Goal: Task Accomplishment & Management: Use online tool/utility

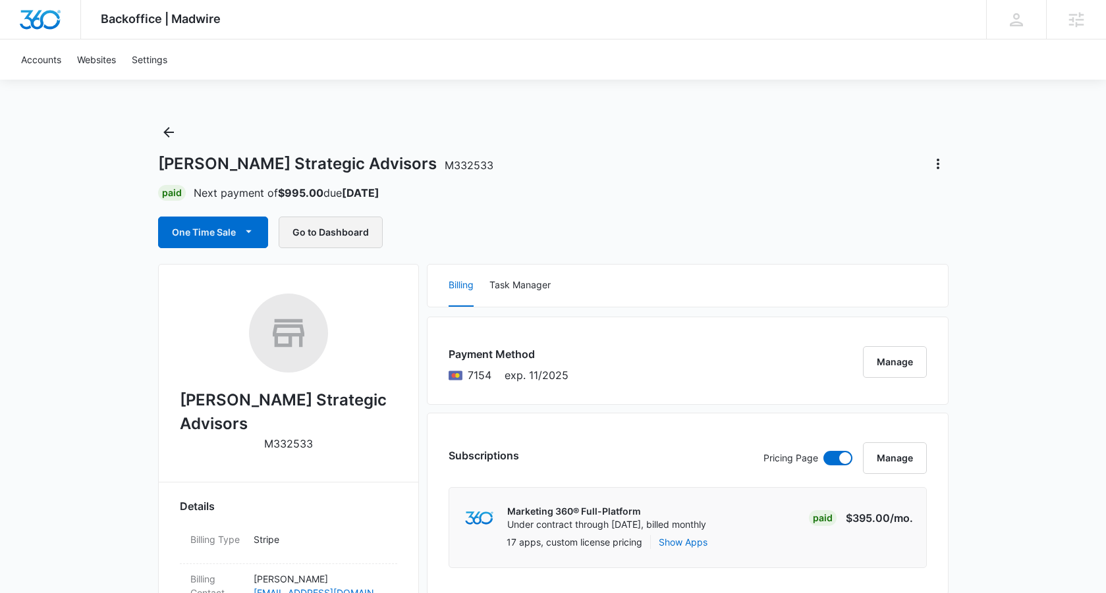
click at [329, 233] on button "Go to Dashboard" at bounding box center [331, 233] width 104 height 32
click at [213, 233] on button "One Time Sale" at bounding box center [213, 233] width 110 height 32
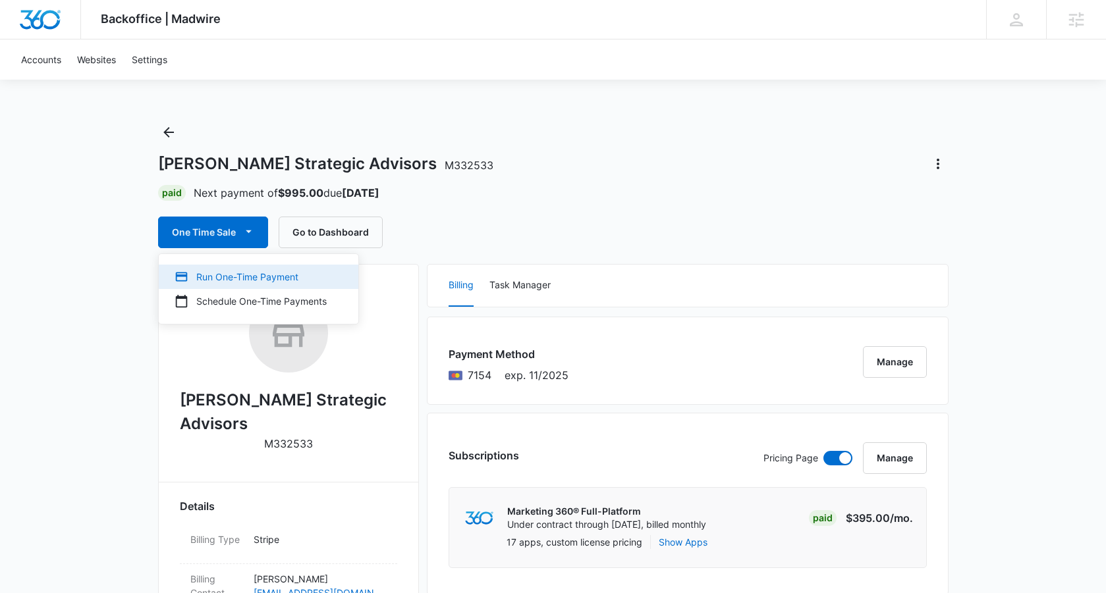
click at [311, 281] on div "Run One-Time Payment" at bounding box center [251, 277] width 152 height 14
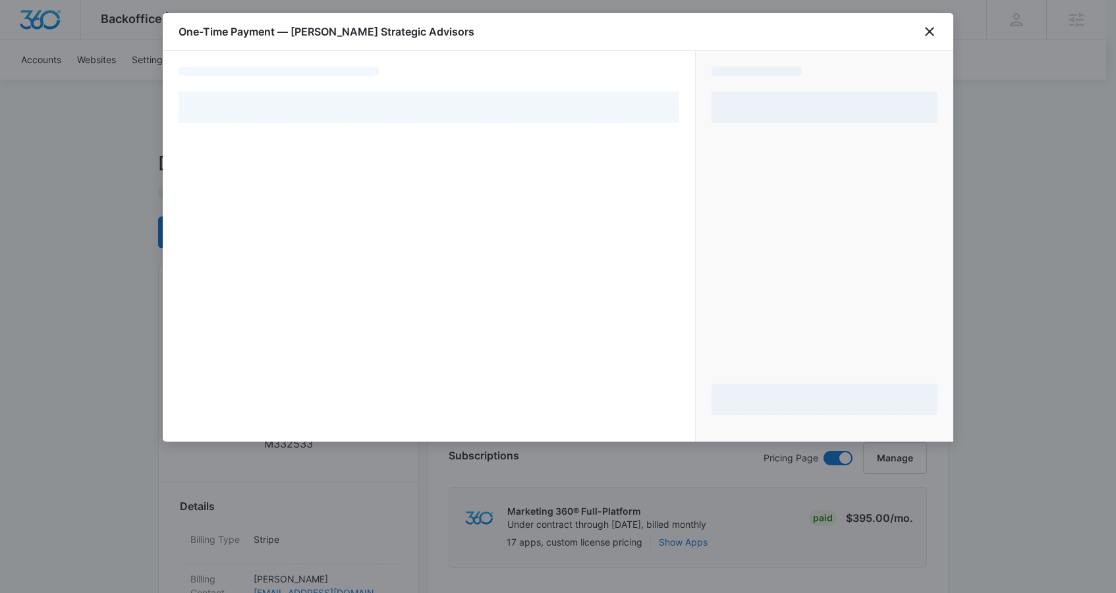
select select "pm_1RyFqzA4n8RTgNjUYI0MNjE8"
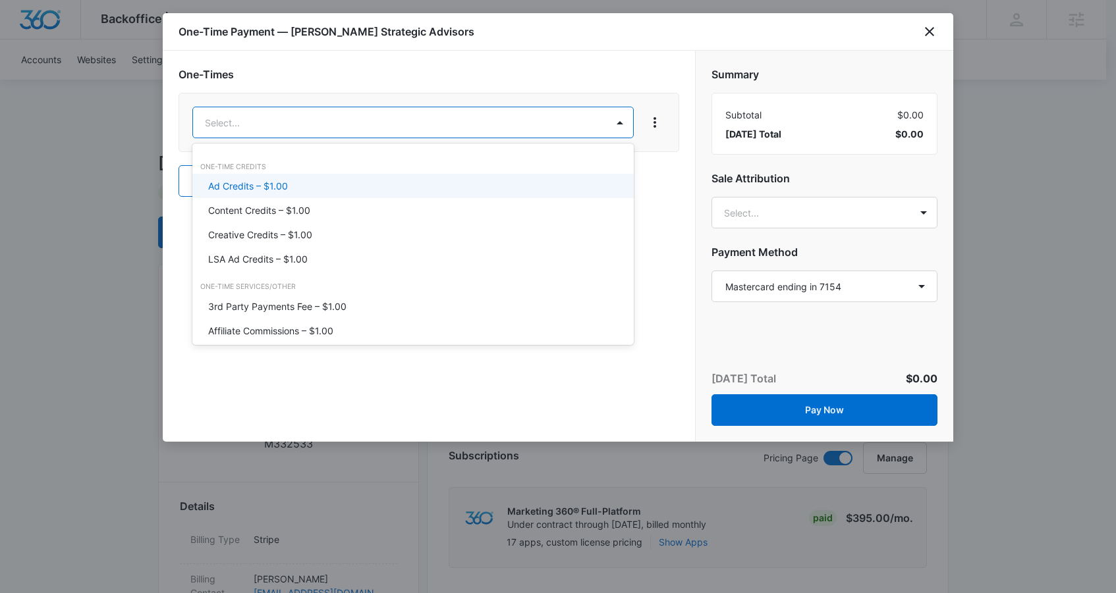
click at [248, 188] on p "Ad Credits – $1.00" at bounding box center [248, 186] width 80 height 14
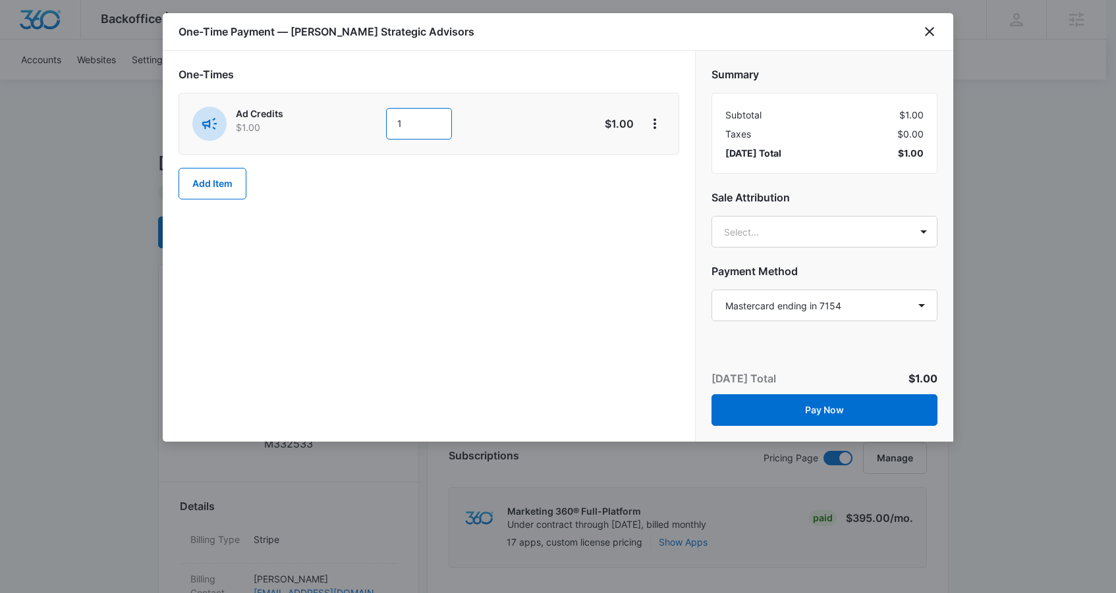
click at [404, 117] on input "1" at bounding box center [419, 124] width 66 height 32
click at [619, 126] on p "$1.00" at bounding box center [603, 124] width 62 height 16
click at [660, 126] on icon "View More" at bounding box center [655, 124] width 16 height 16
click at [659, 160] on button "Delete Item" at bounding box center [693, 161] width 97 height 20
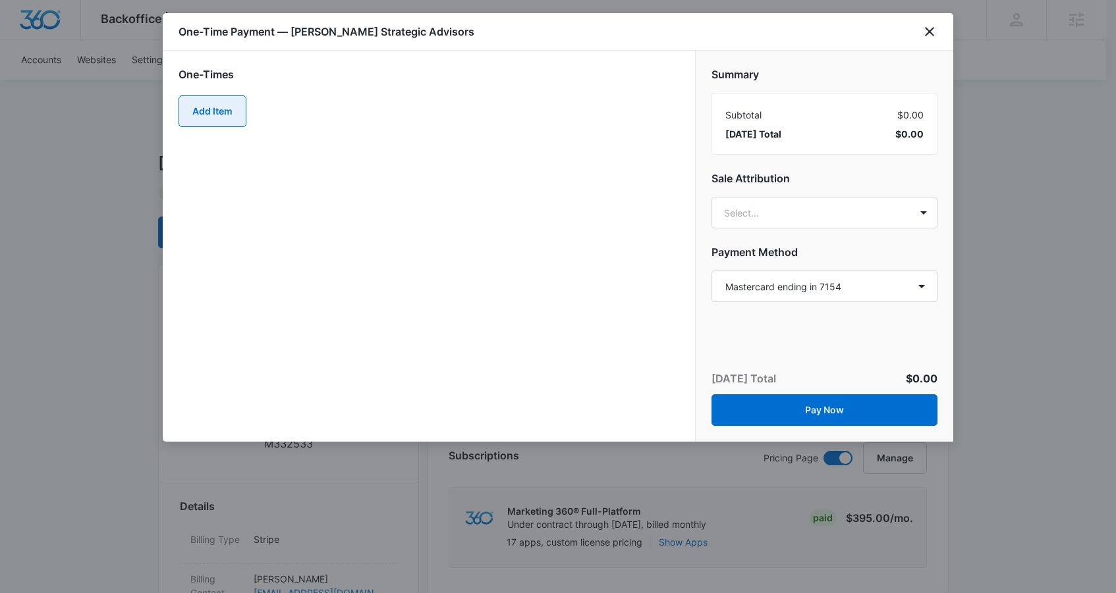
click at [211, 113] on button "Add Item" at bounding box center [212, 112] width 68 height 32
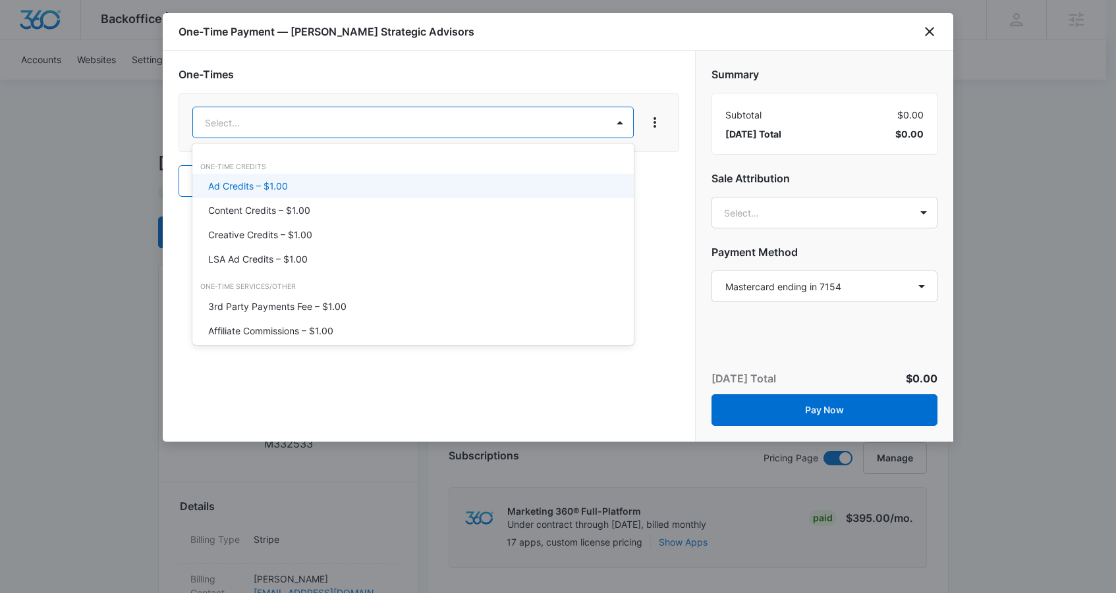
click at [255, 180] on p "Ad Credits – $1.00" at bounding box center [248, 186] width 80 height 14
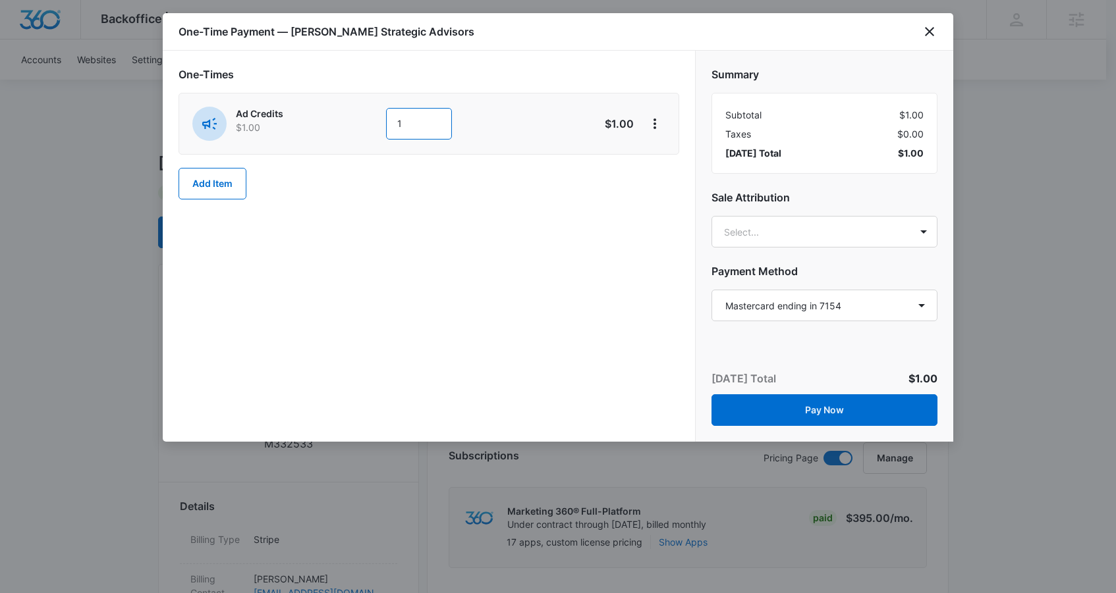
click at [408, 124] on input "1" at bounding box center [419, 124] width 66 height 32
type input "300"
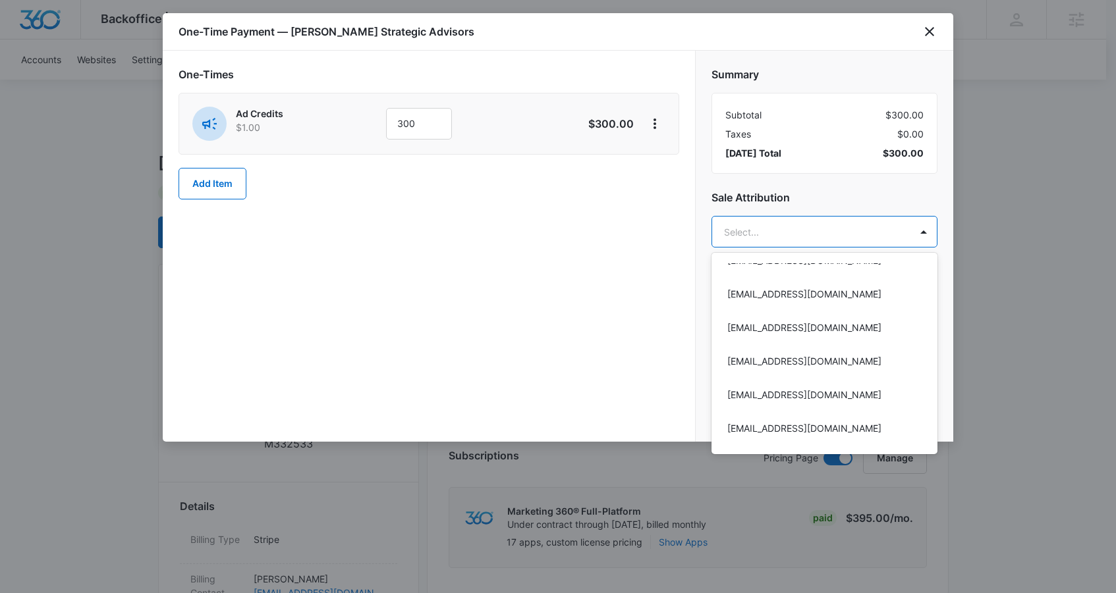
scroll to position [645, 0]
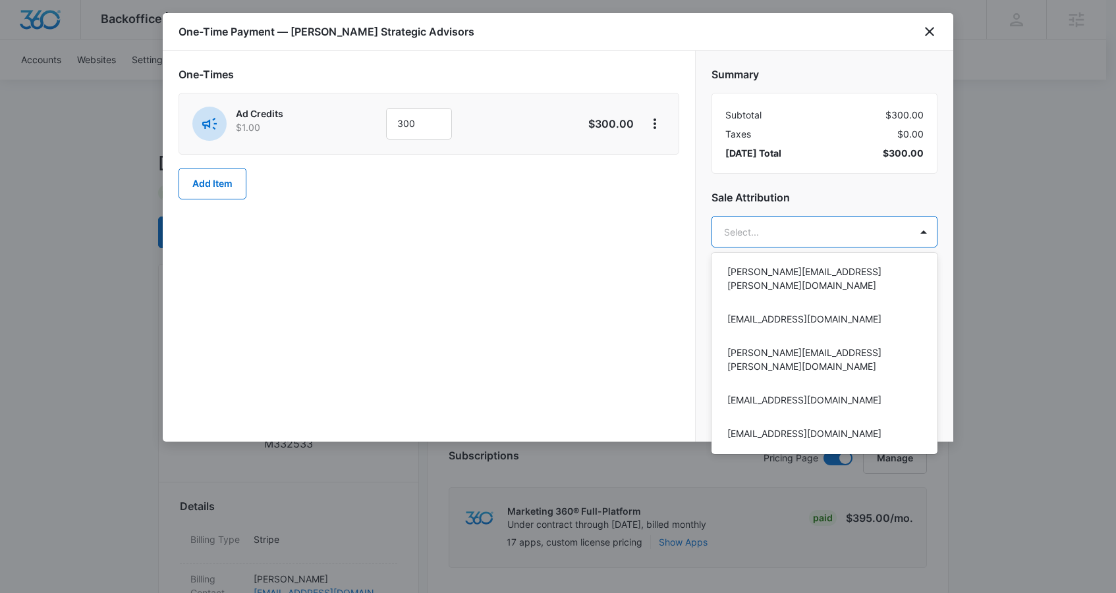
click at [927, 202] on div at bounding box center [558, 296] width 1116 height 593
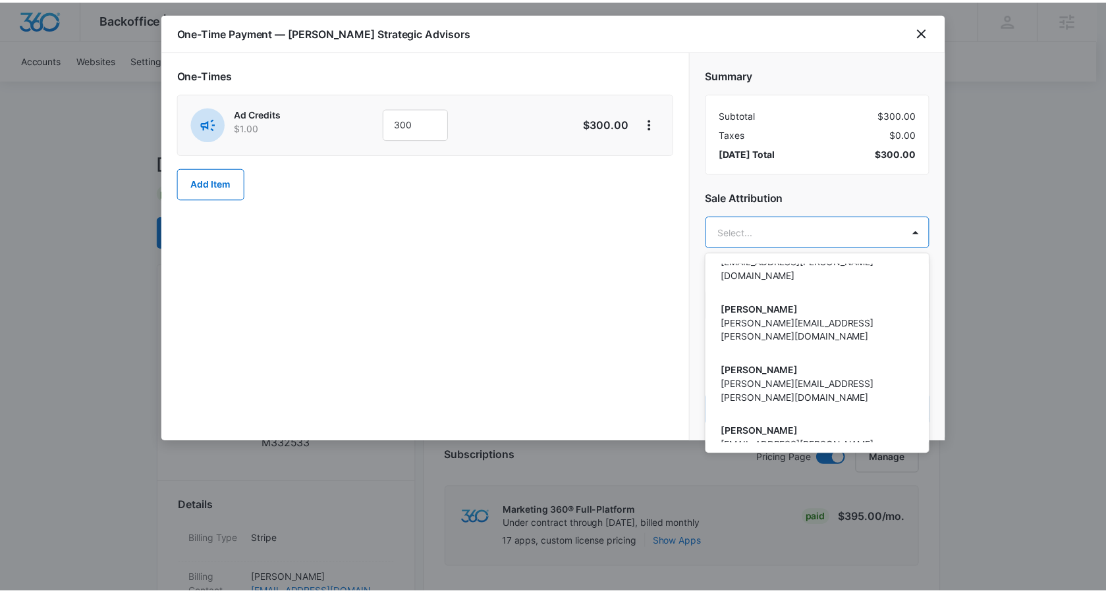
scroll to position [3233, 0]
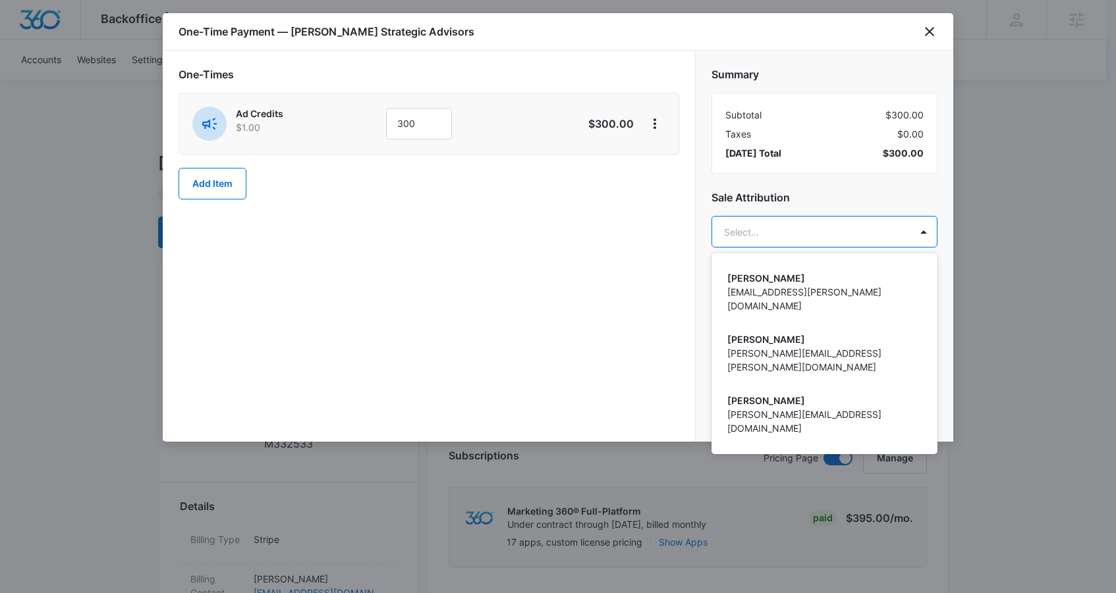
click at [578, 314] on div at bounding box center [558, 296] width 1116 height 593
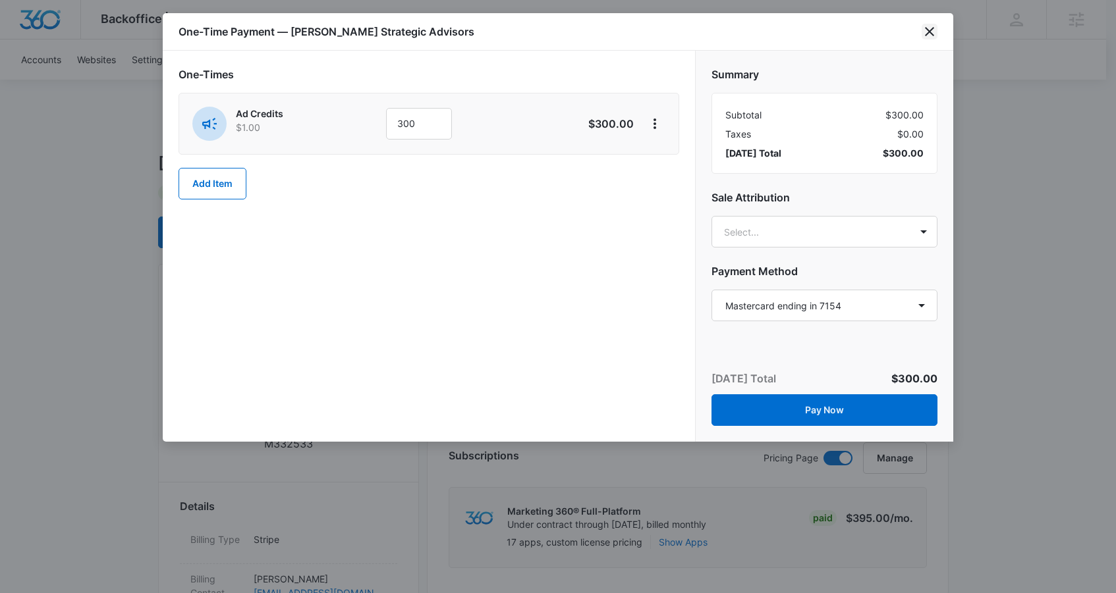
click at [935, 32] on icon "close" at bounding box center [929, 32] width 16 height 16
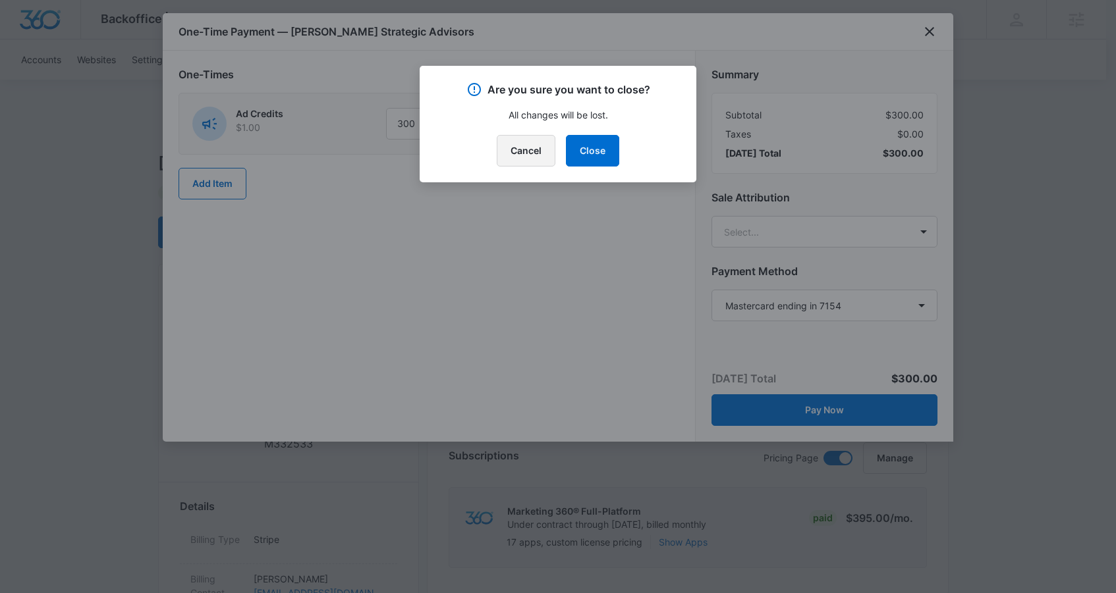
click at [536, 157] on button "Cancel" at bounding box center [526, 151] width 59 height 32
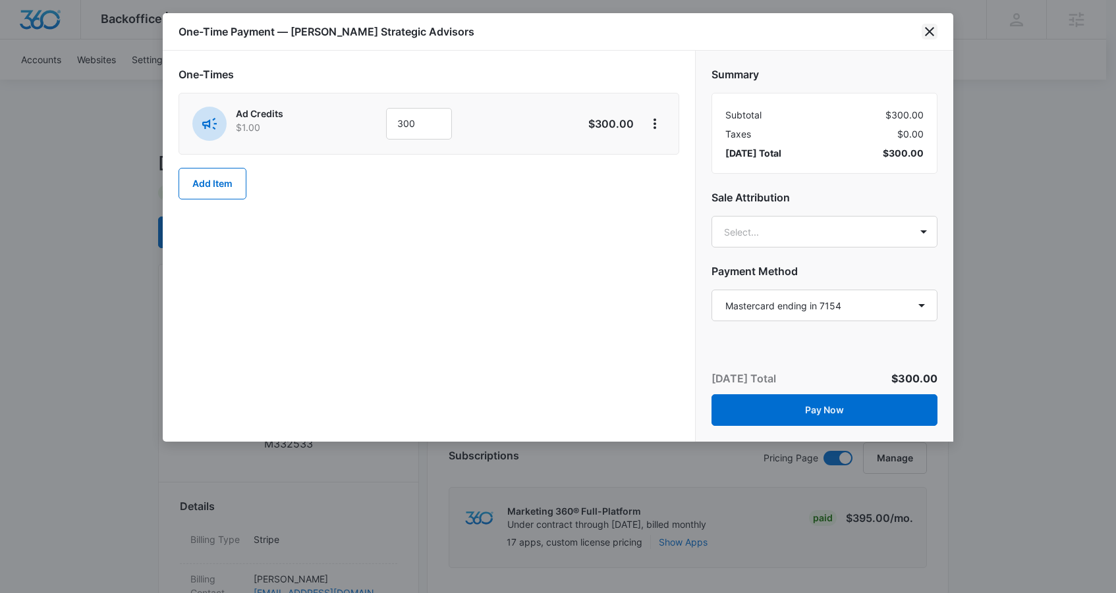
click at [931, 29] on icon "close" at bounding box center [929, 31] width 9 height 9
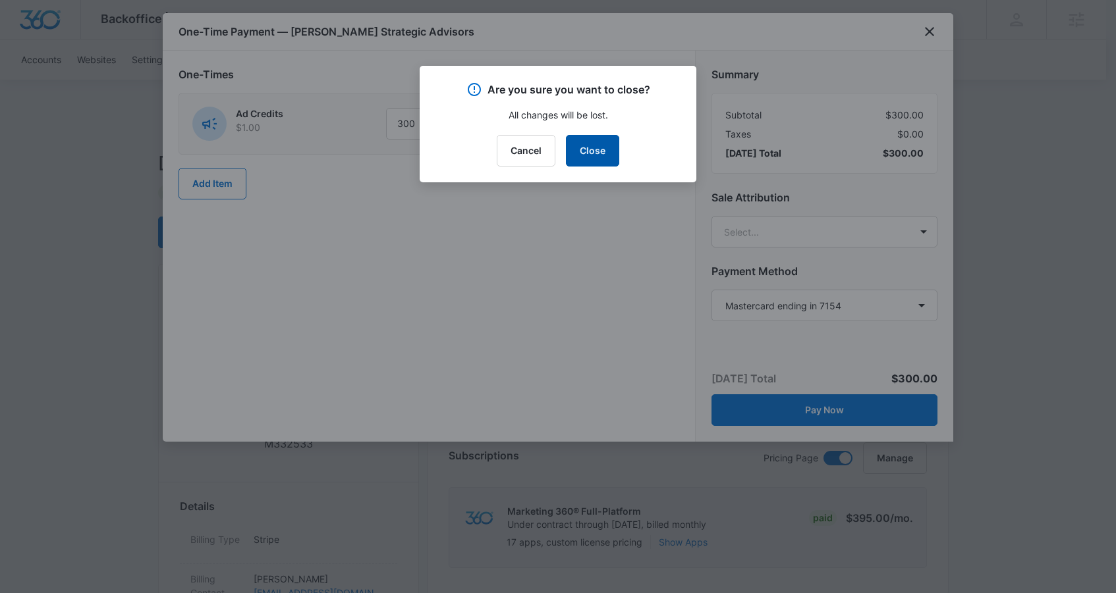
click at [607, 153] on button "Close" at bounding box center [592, 151] width 53 height 32
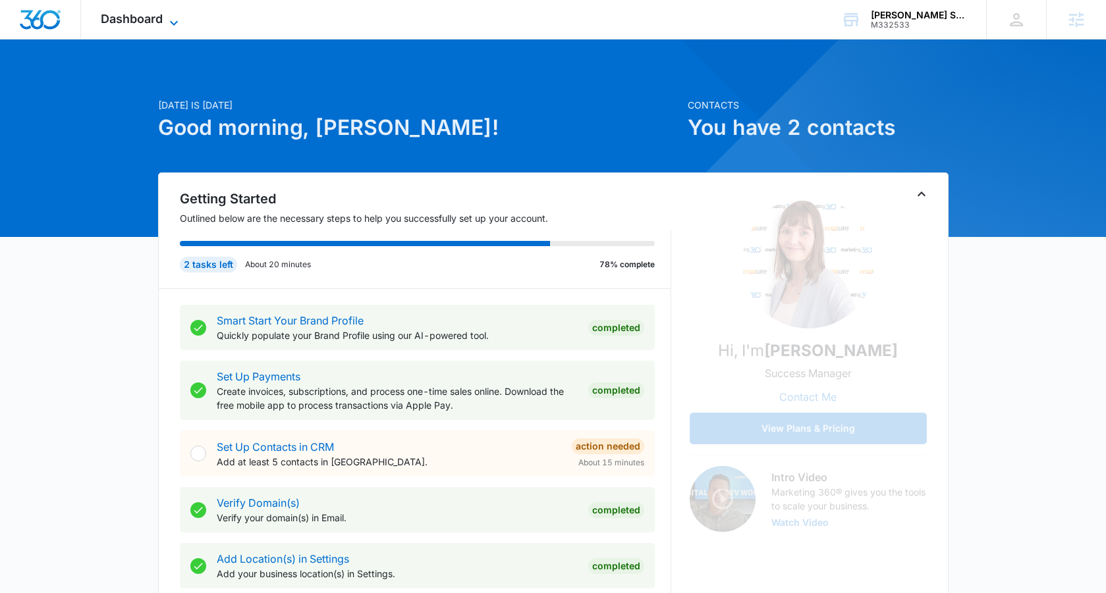
click at [173, 22] on icon at bounding box center [174, 23] width 16 height 16
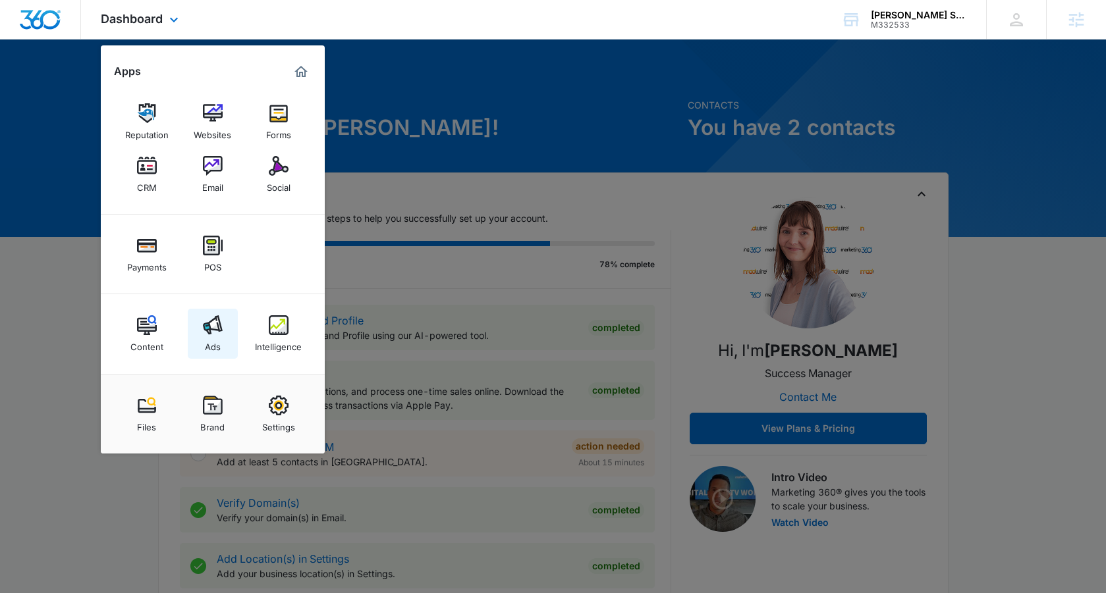
click at [206, 326] on img at bounding box center [213, 326] width 20 height 20
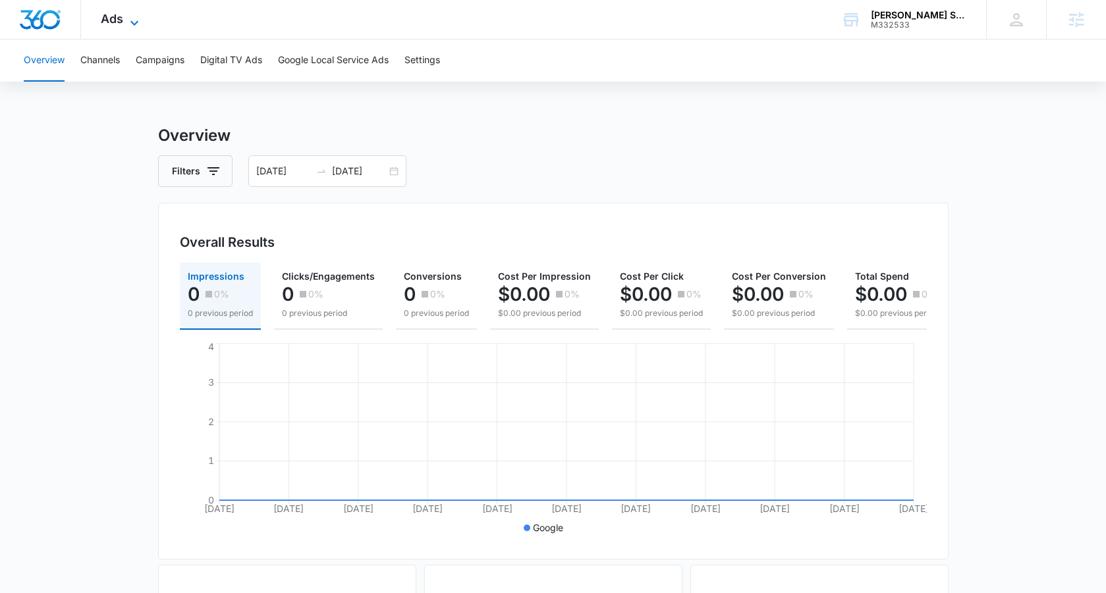
click at [132, 18] on icon at bounding box center [134, 23] width 16 height 16
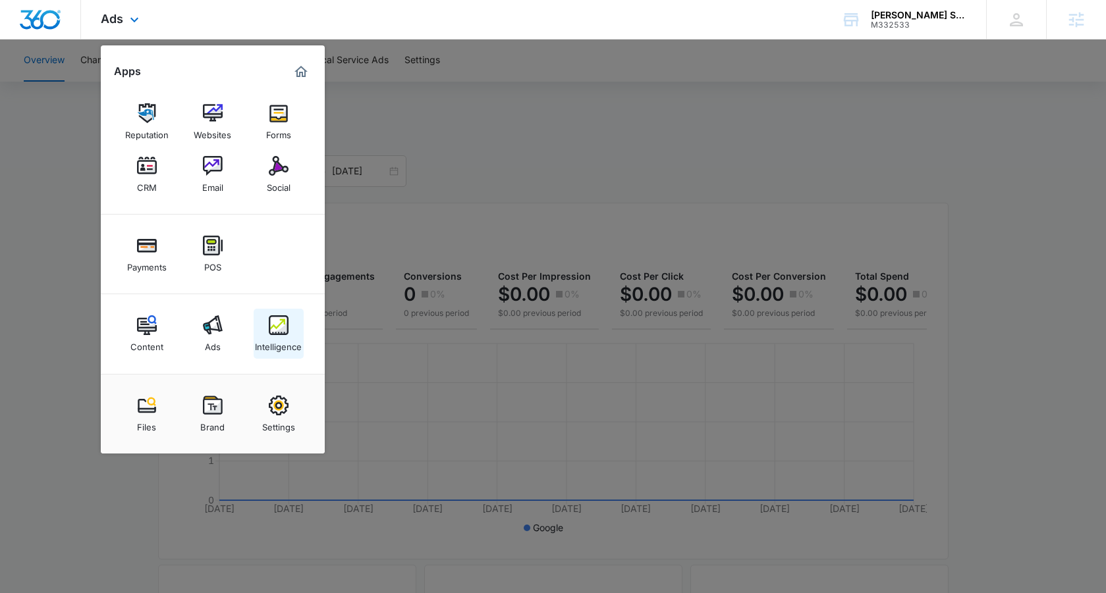
click at [290, 336] on div "Intelligence" at bounding box center [278, 343] width 47 height 17
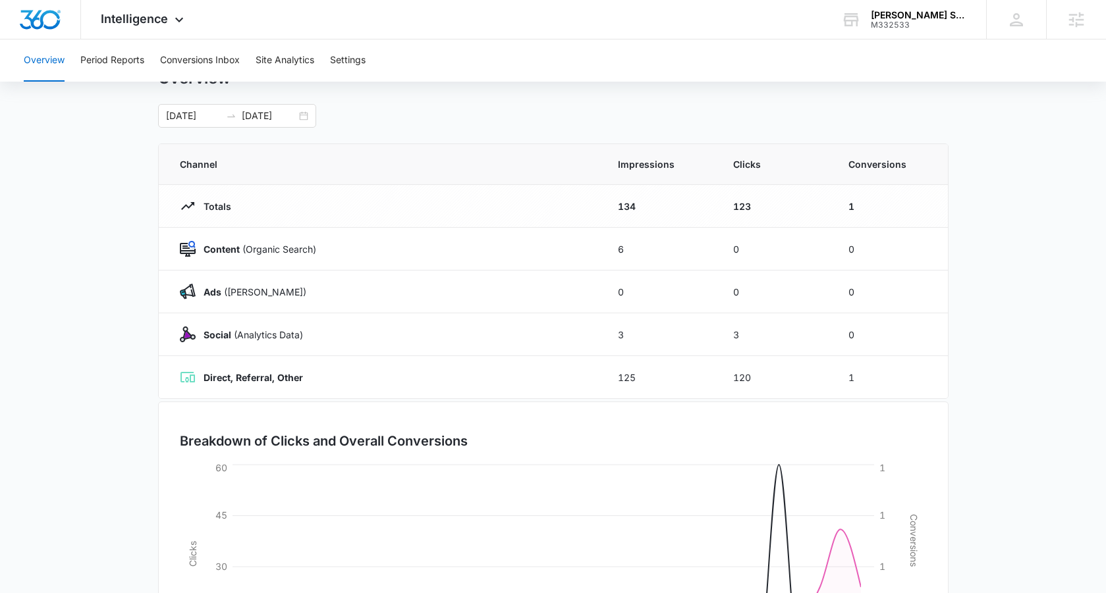
scroll to position [65, 0]
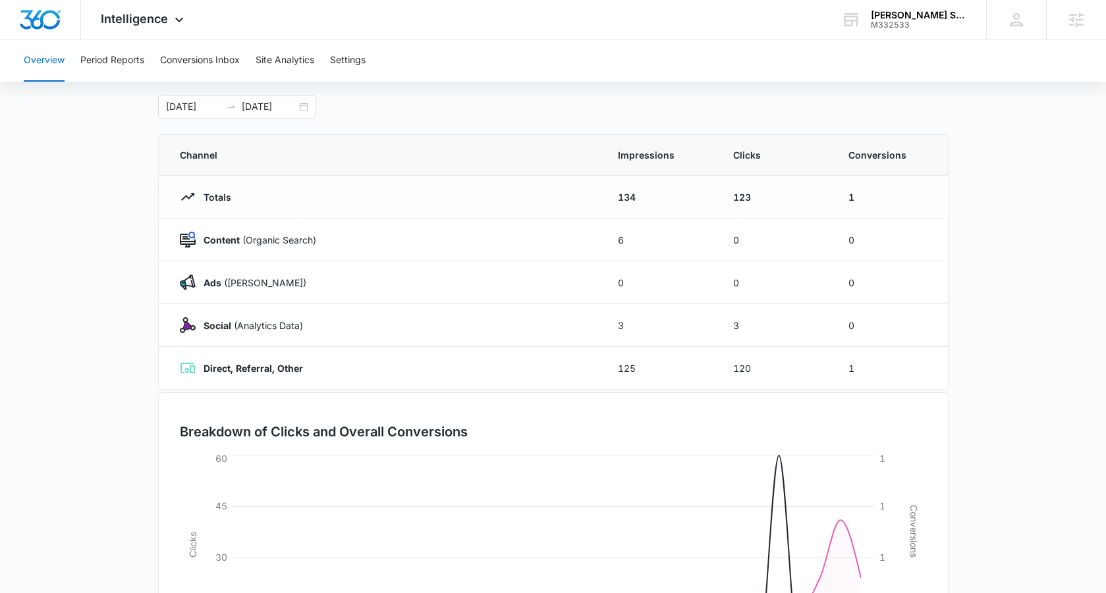
click at [853, 196] on td "1" at bounding box center [890, 197] width 115 height 43
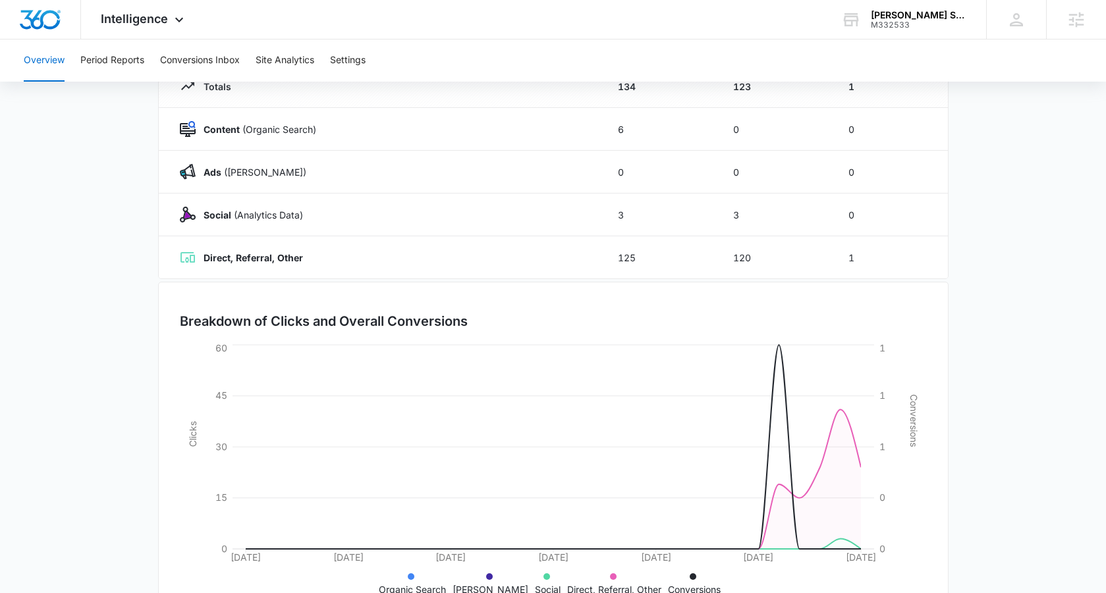
scroll to position [0, 0]
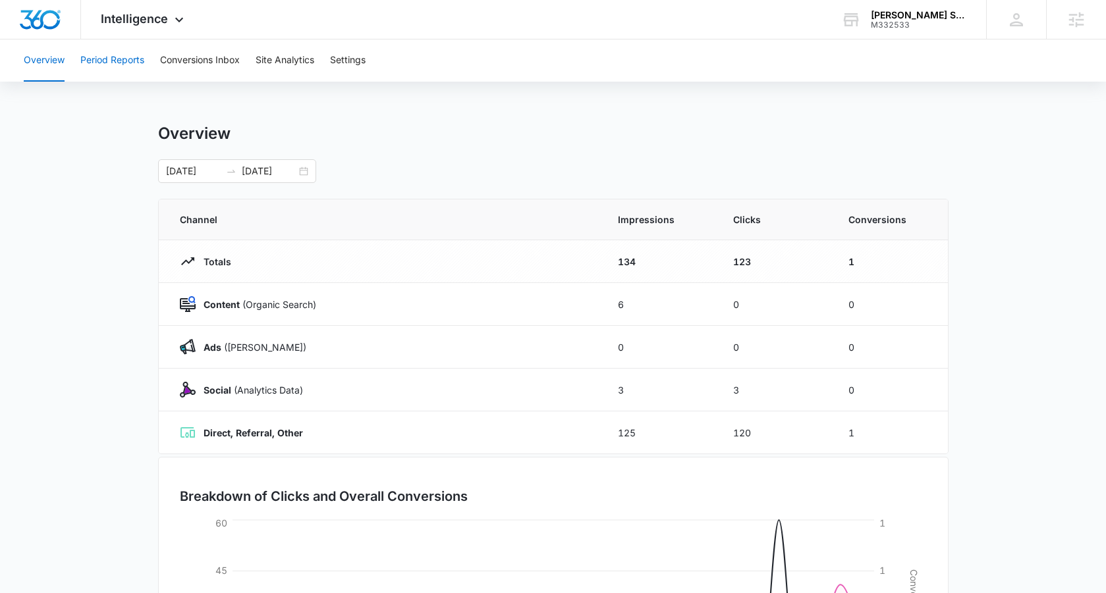
click at [107, 60] on button "Period Reports" at bounding box center [112, 61] width 64 height 42
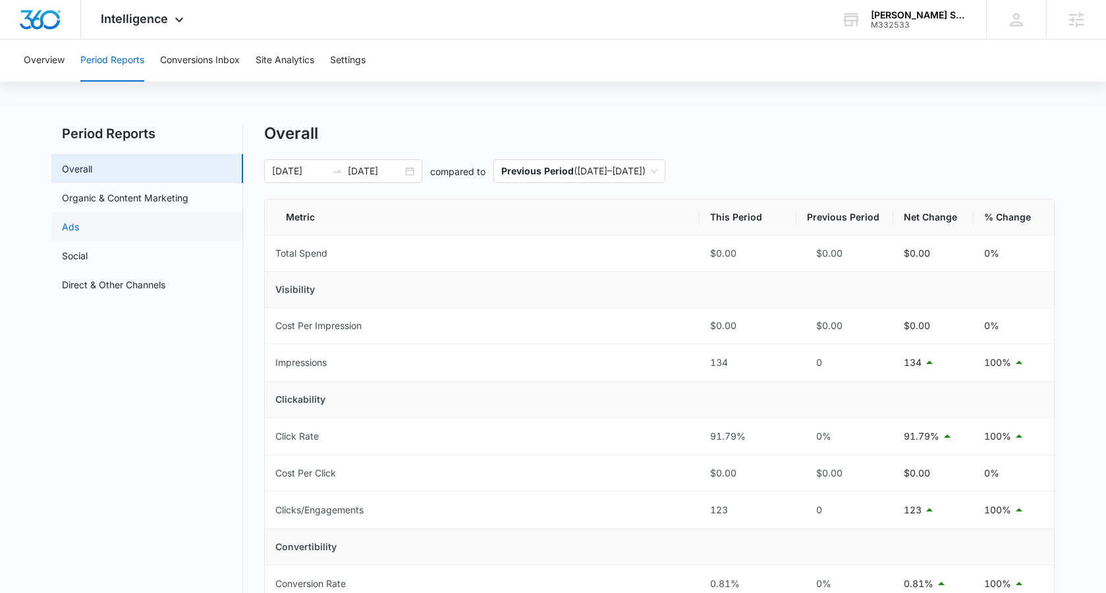
click at [79, 226] on link "Ads" at bounding box center [70, 227] width 17 height 14
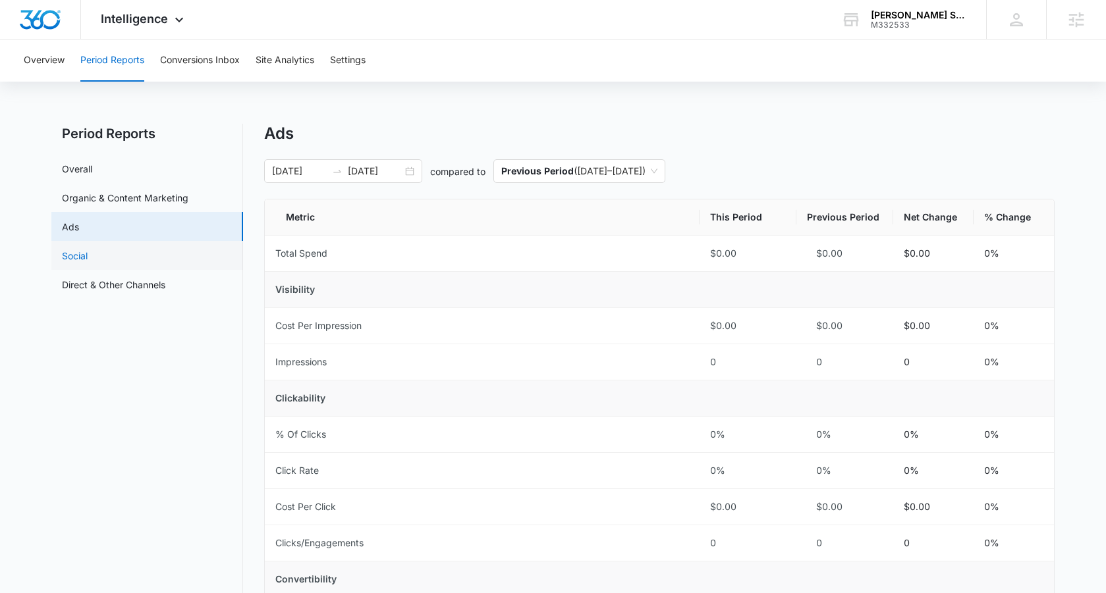
click at [78, 263] on link "Social" at bounding box center [75, 256] width 26 height 14
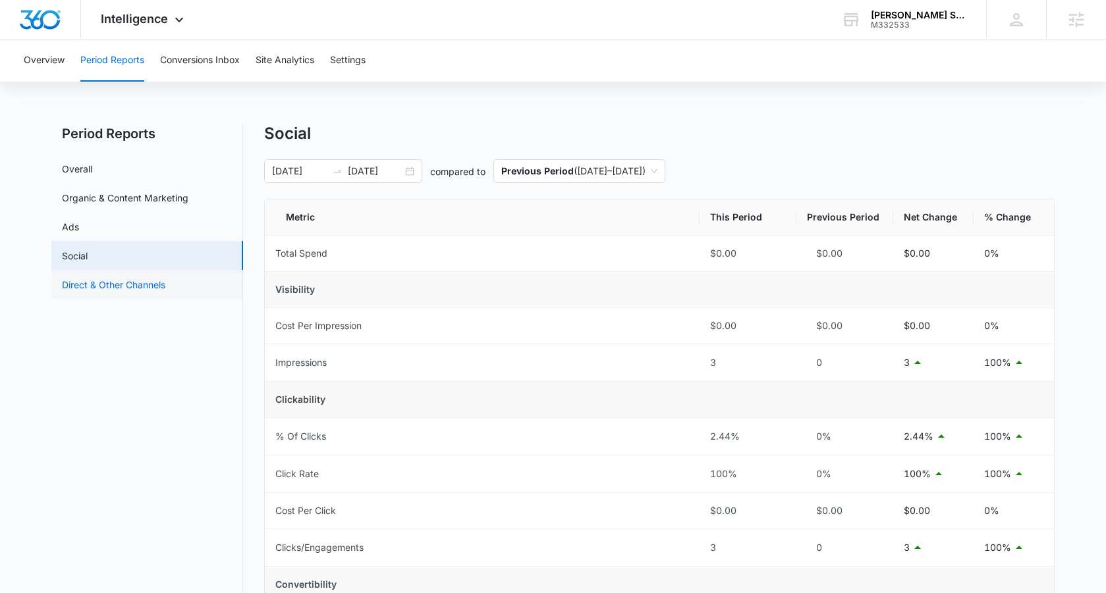
click at [84, 283] on link "Direct & Other Channels" at bounding box center [113, 285] width 103 height 14
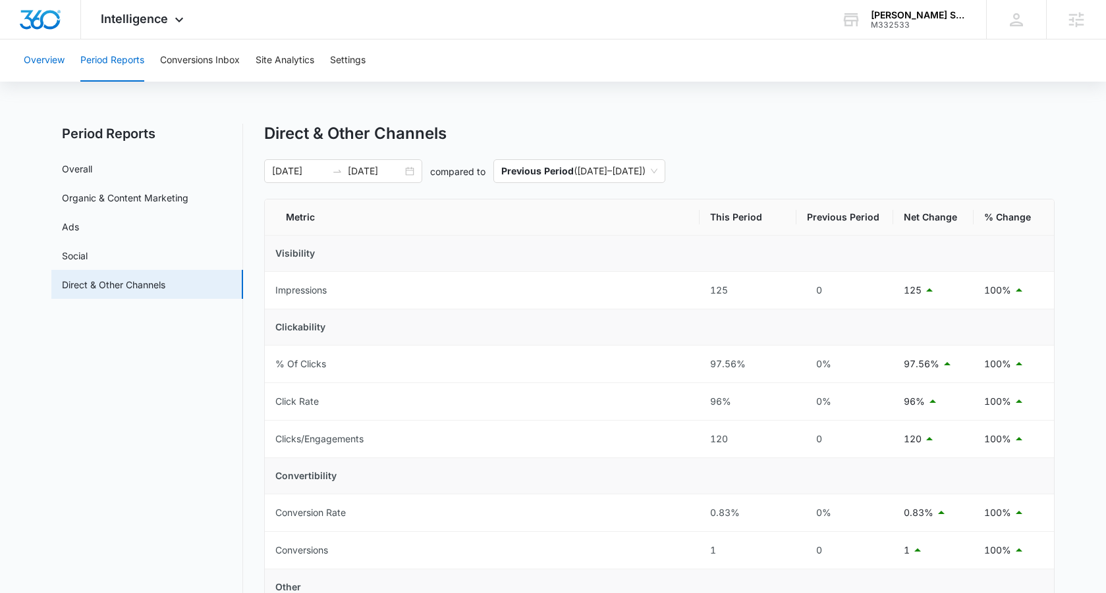
click at [49, 65] on button "Overview" at bounding box center [44, 61] width 41 height 42
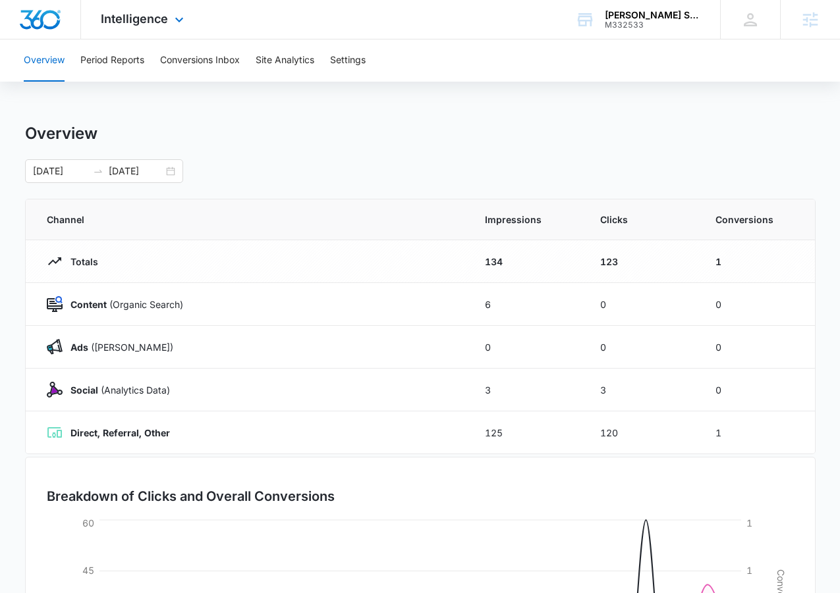
click at [46, 22] on img "Dashboard" at bounding box center [40, 20] width 42 height 20
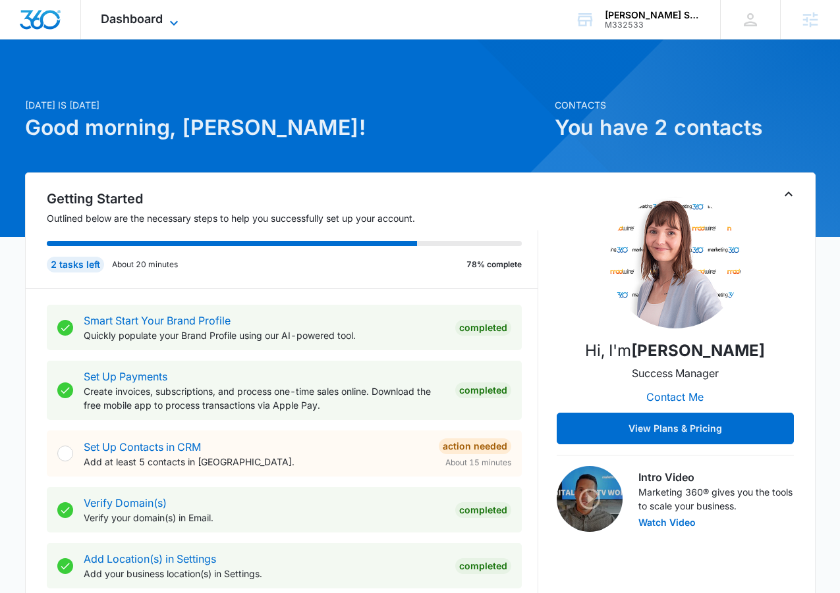
click at [171, 20] on icon at bounding box center [174, 23] width 16 height 16
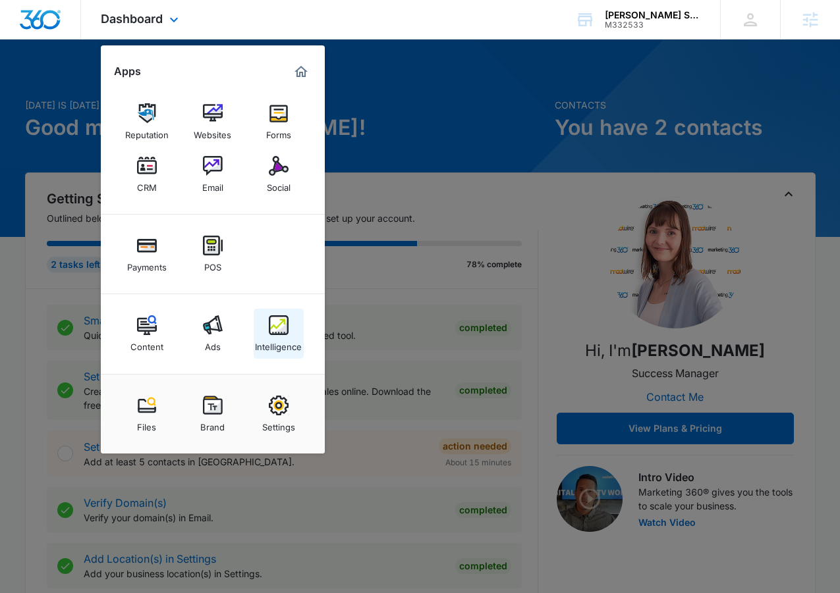
click at [271, 344] on div "Intelligence" at bounding box center [278, 343] width 47 height 17
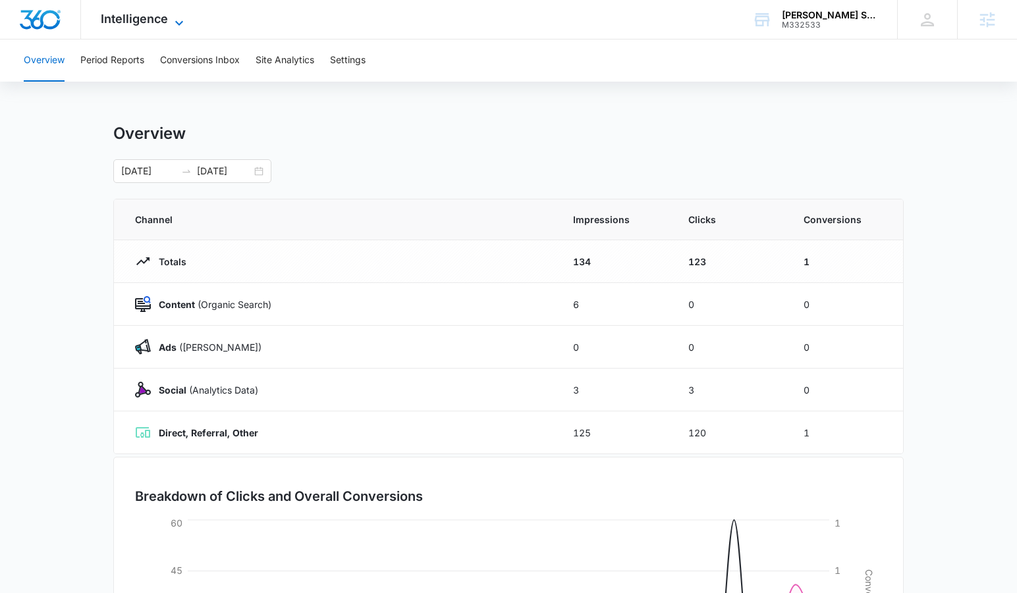
click at [157, 18] on span "Intelligence" at bounding box center [134, 19] width 67 height 14
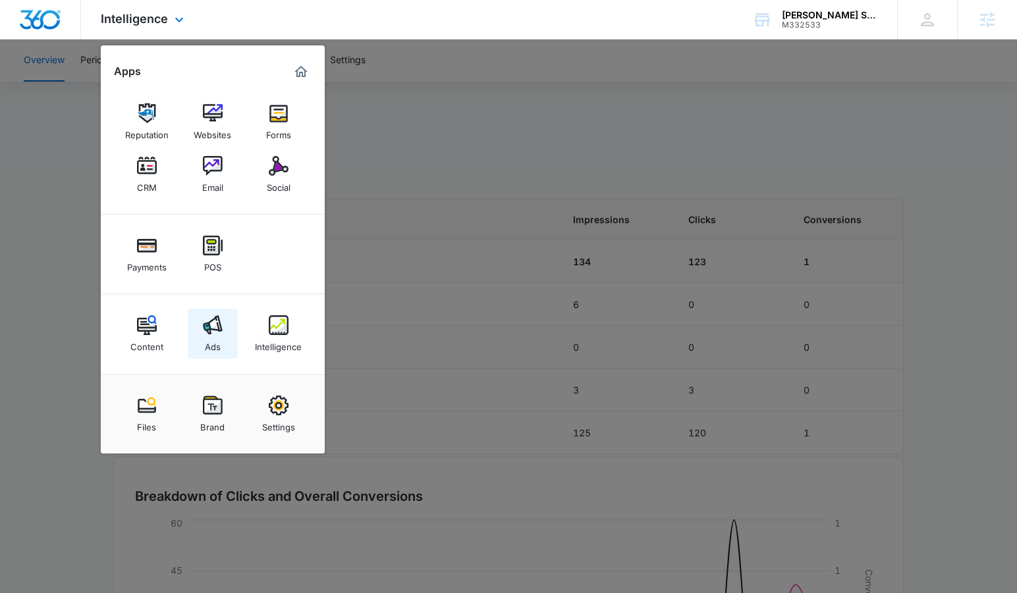
click at [206, 340] on div "Ads" at bounding box center [213, 343] width 16 height 17
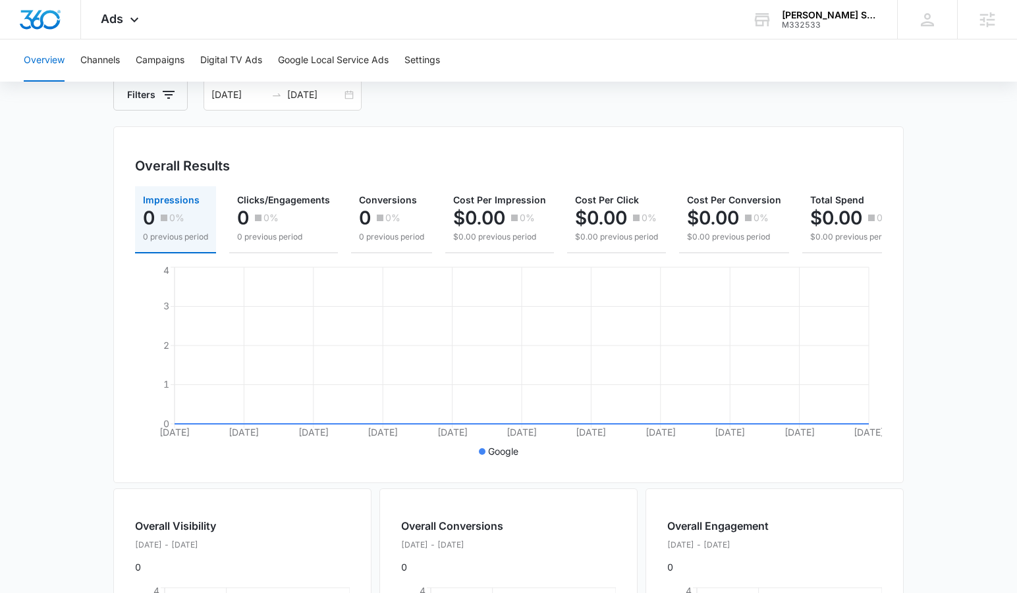
scroll to position [74, 0]
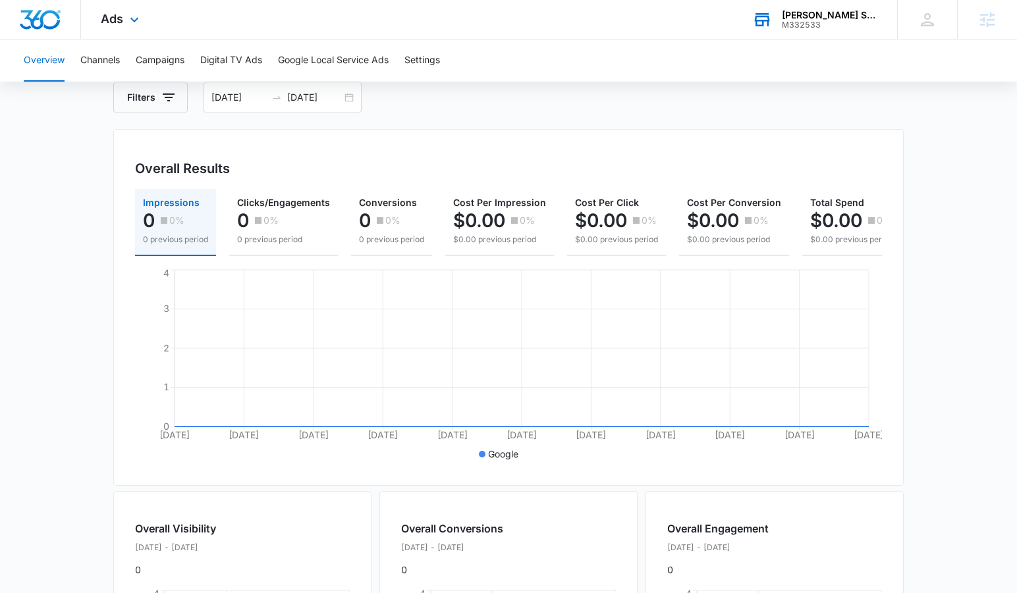
click at [806, 26] on div "M332533" at bounding box center [830, 24] width 96 height 9
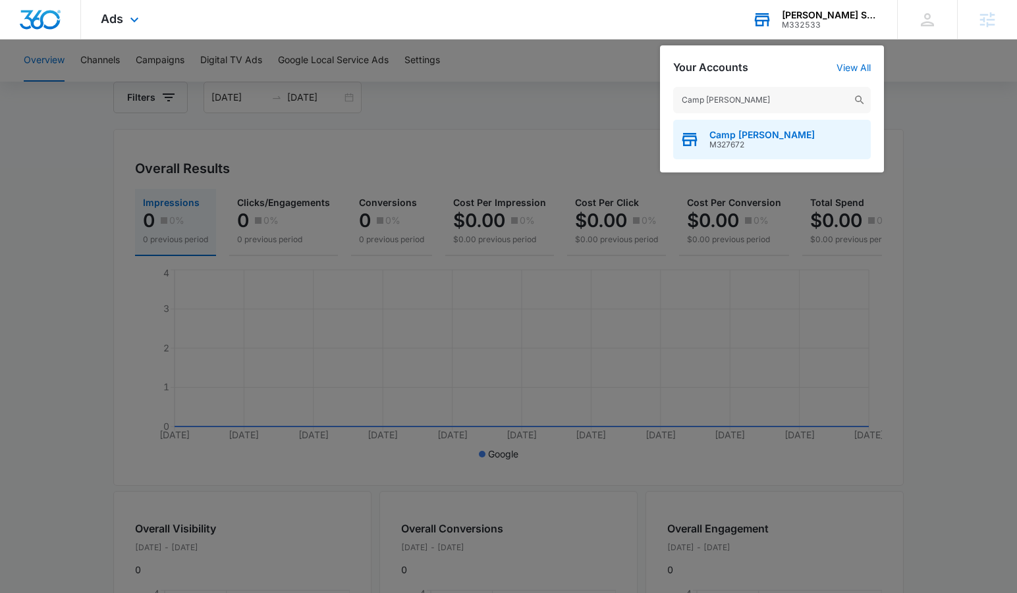
type input "Camp caudle"
click at [761, 134] on span "Camp Caudle" at bounding box center [761, 135] width 105 height 11
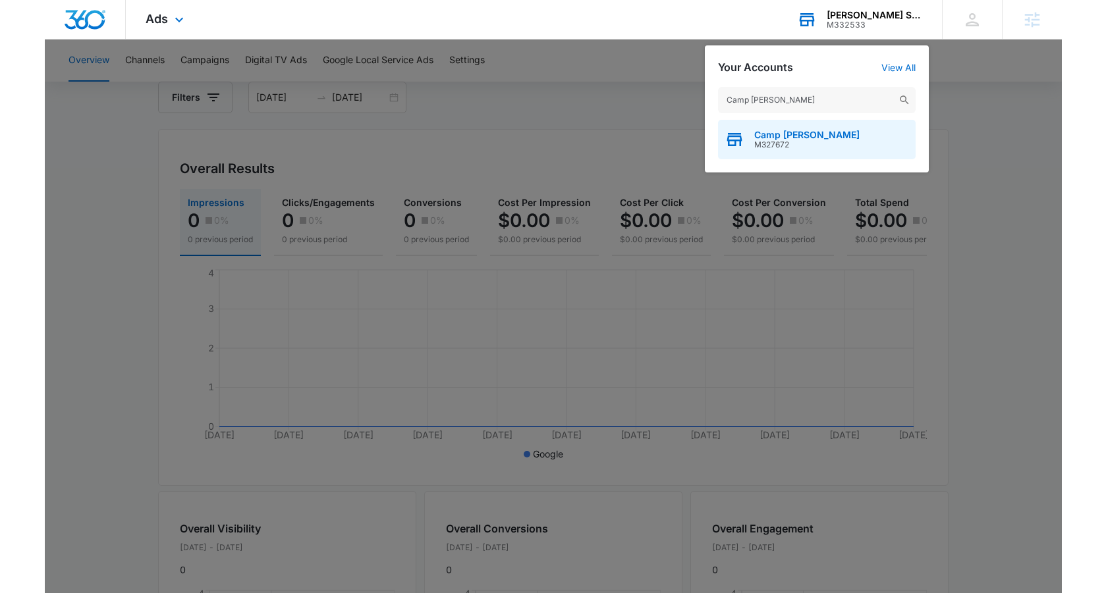
scroll to position [0, 0]
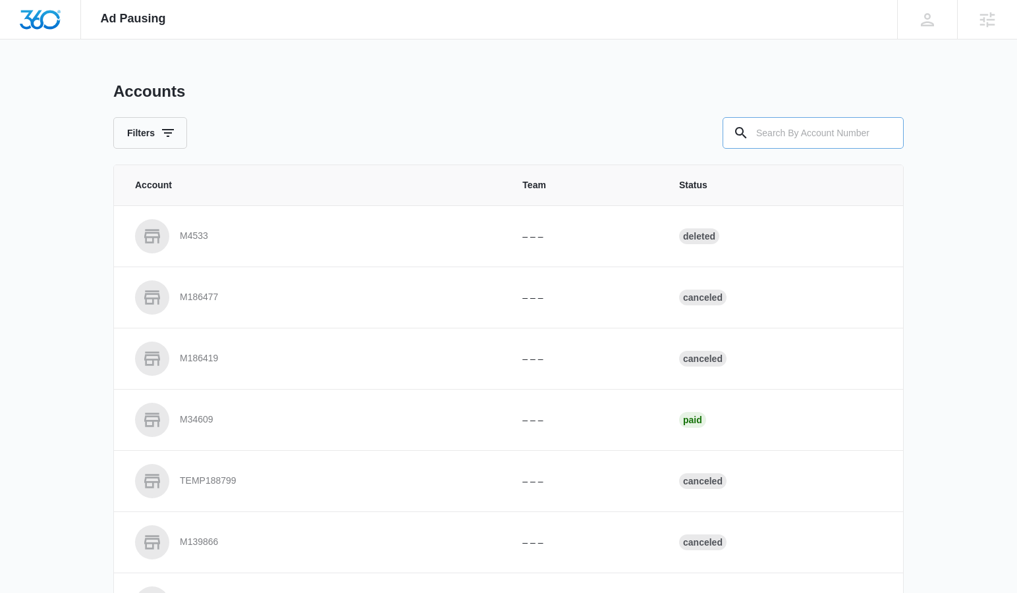
click at [844, 137] on input "text" at bounding box center [813, 133] width 181 height 32
type input "p"
type input "M332533"
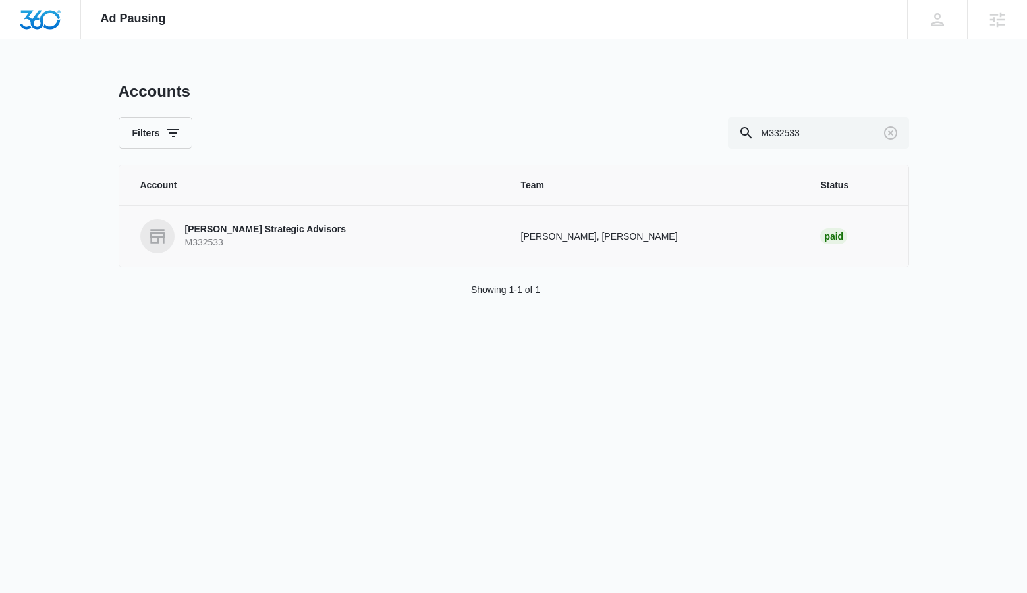
click at [236, 237] on p "M332533" at bounding box center [265, 242] width 161 height 13
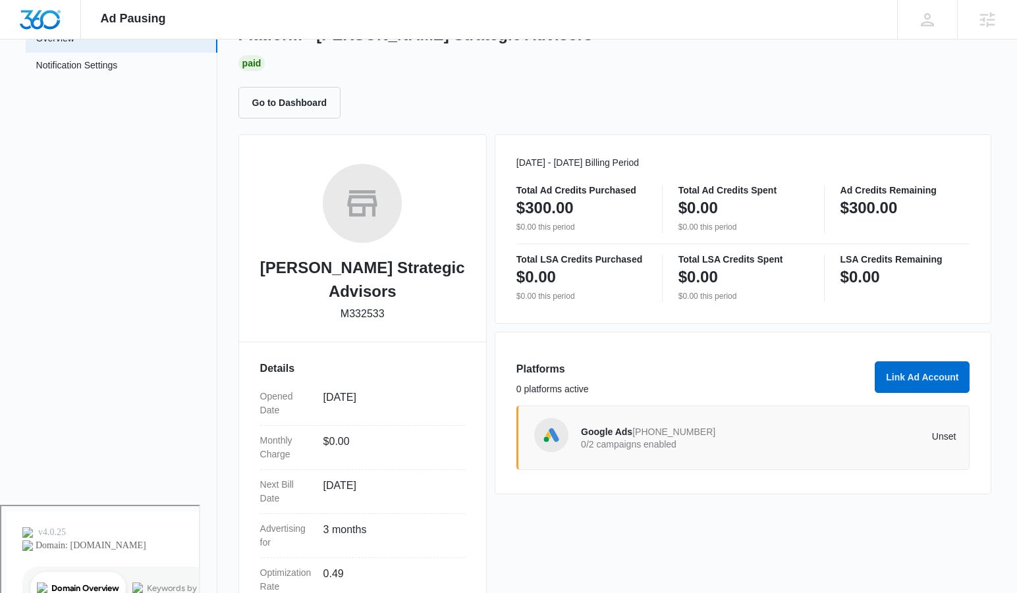
scroll to position [106, 0]
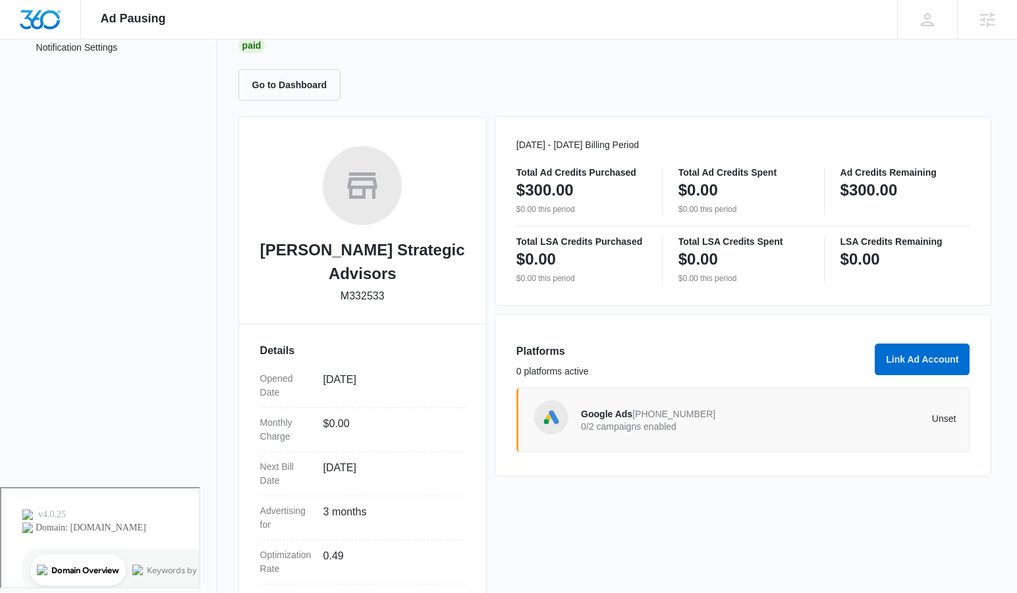
click at [641, 411] on span "359-377-4194" at bounding box center [673, 414] width 83 height 11
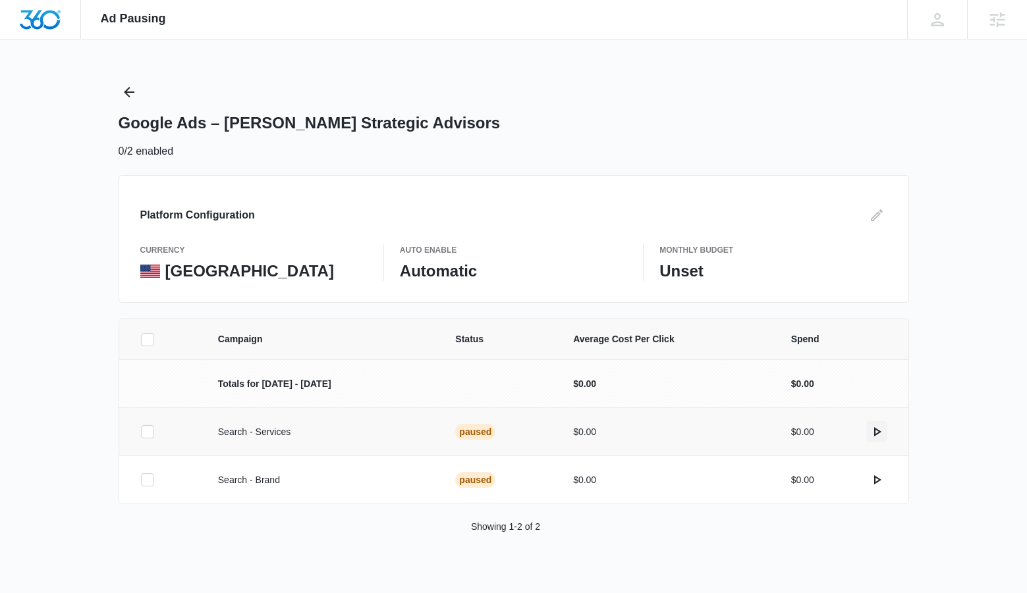
click at [879, 431] on icon "actions.activate" at bounding box center [877, 431] width 7 height 9
click at [879, 480] on icon "actions.activate" at bounding box center [877, 480] width 7 height 9
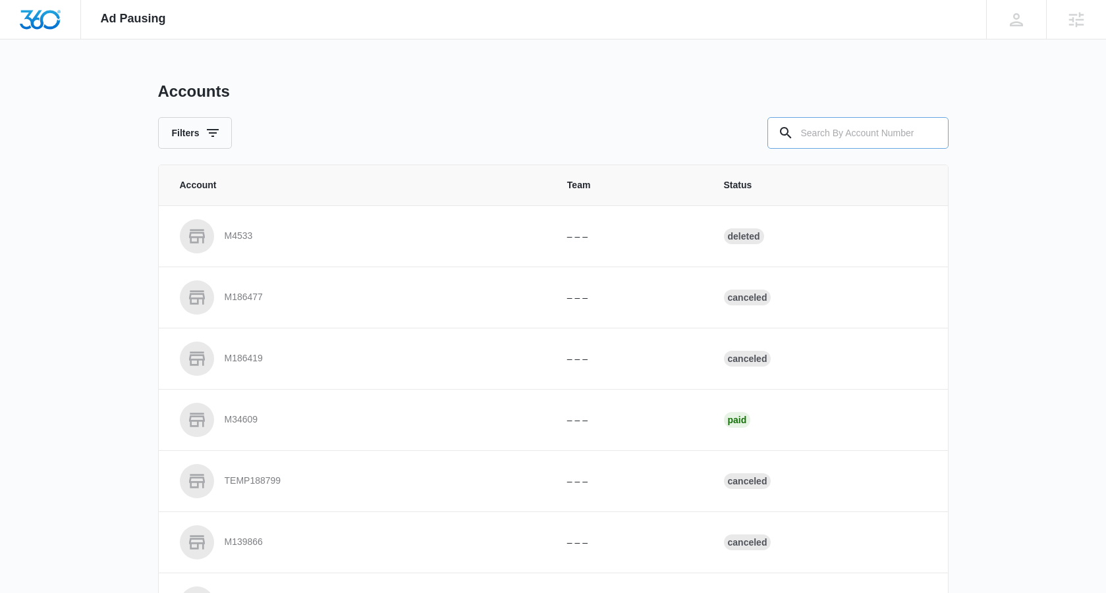
click at [881, 136] on input "text" at bounding box center [857, 133] width 181 height 32
type input "c"
type input "m327672"
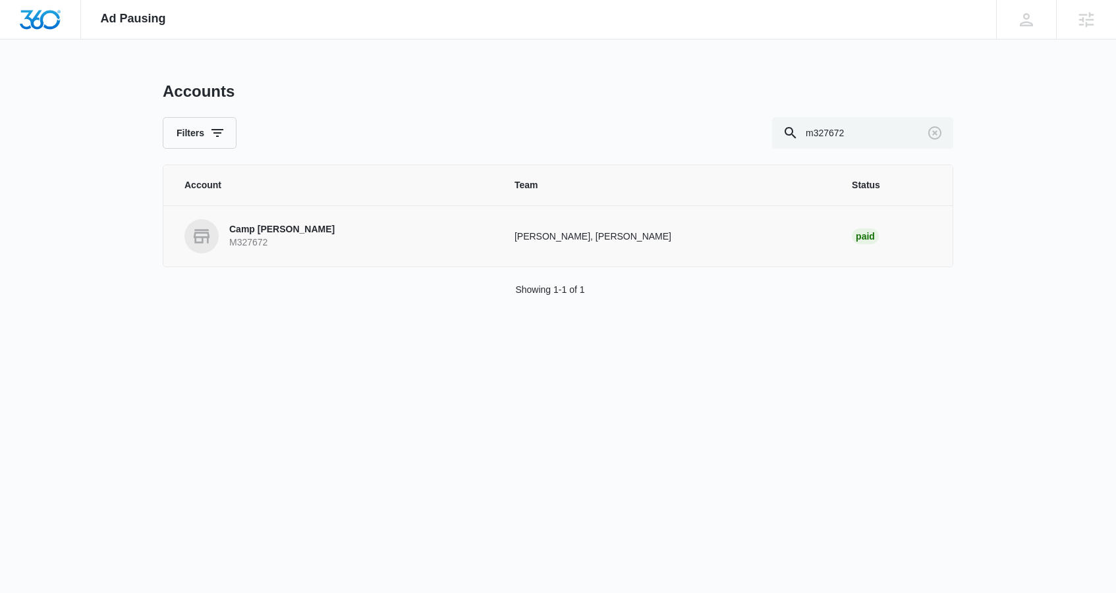
click at [287, 236] on p "Camp [PERSON_NAME]" at bounding box center [281, 229] width 105 height 13
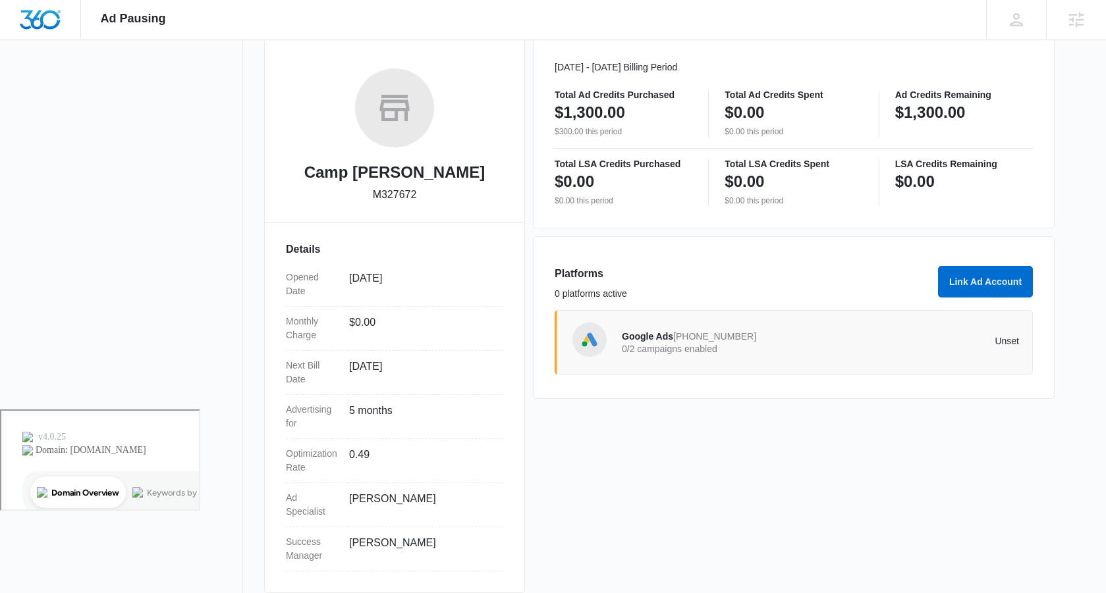
scroll to position [186, 0]
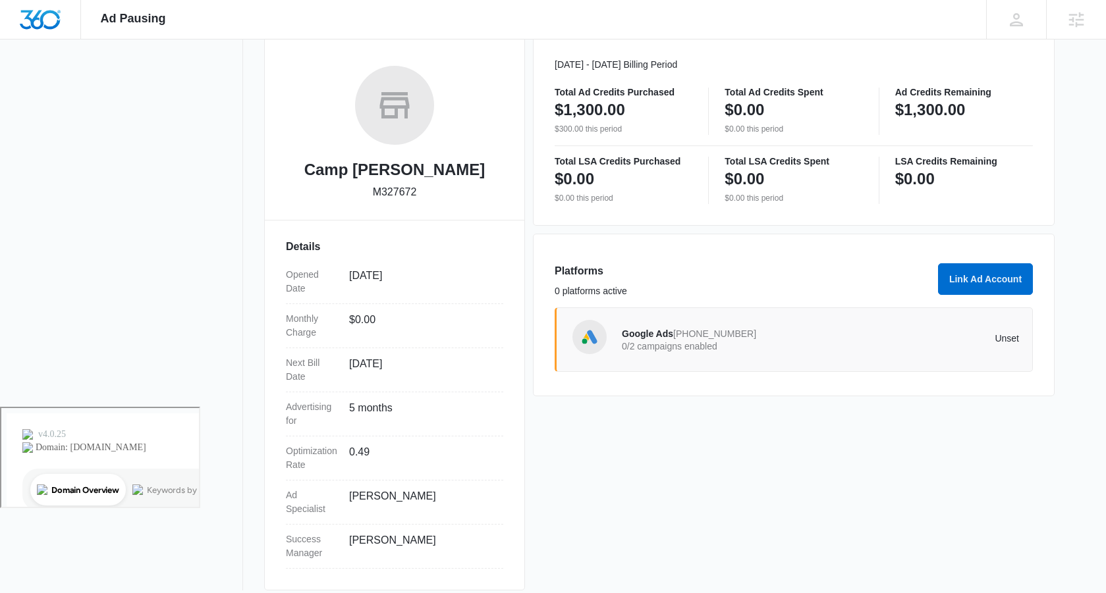
click at [748, 354] on div "Google Ads 256-401-6047 0/2 campaigns enabled Unset" at bounding box center [820, 339] width 397 height 37
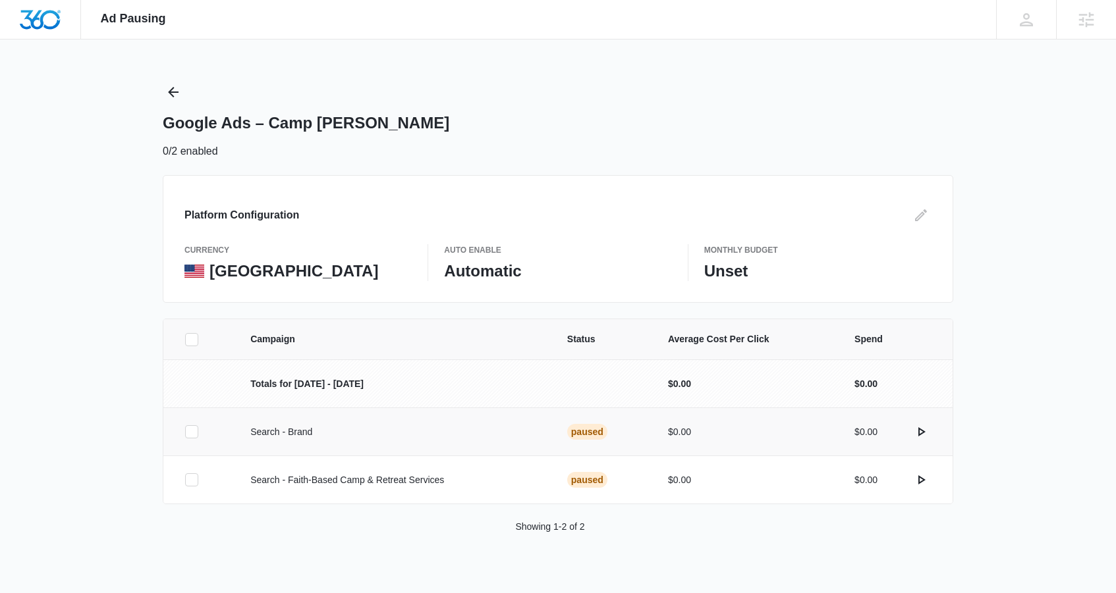
click at [273, 433] on p "Search - Brand" at bounding box center [392, 432] width 285 height 14
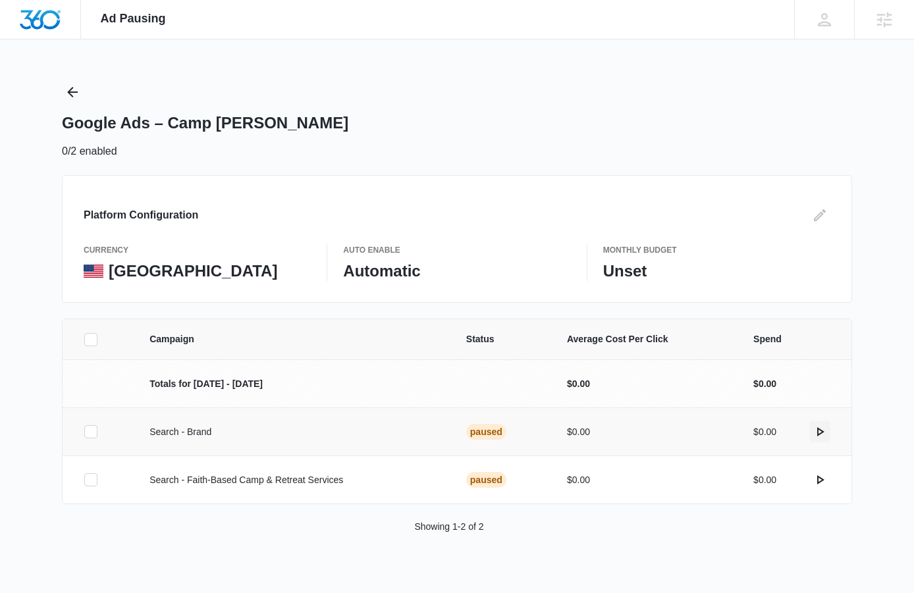
click at [823, 431] on icon "actions.activate" at bounding box center [820, 432] width 16 height 16
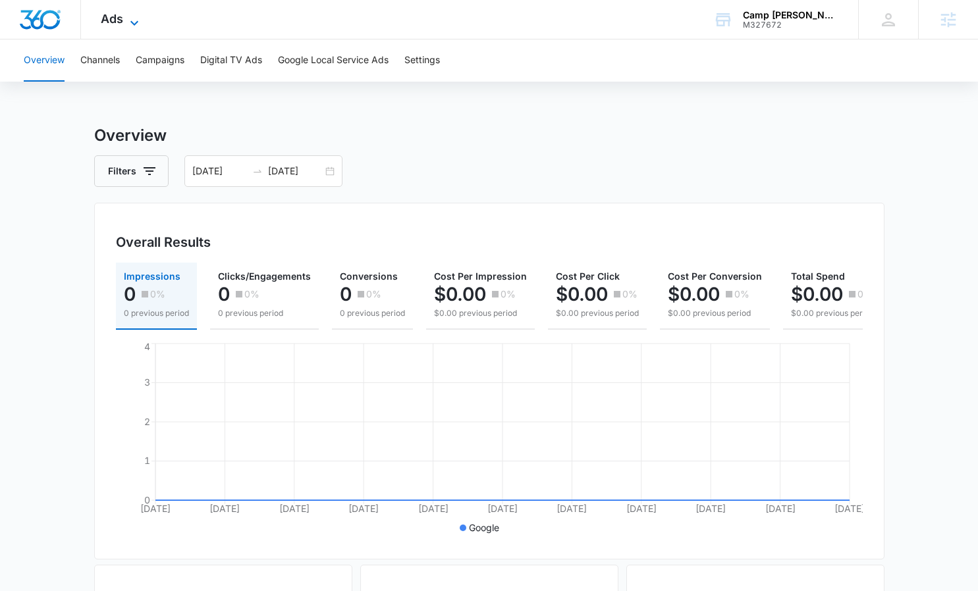
click at [135, 24] on icon at bounding box center [134, 23] width 16 height 16
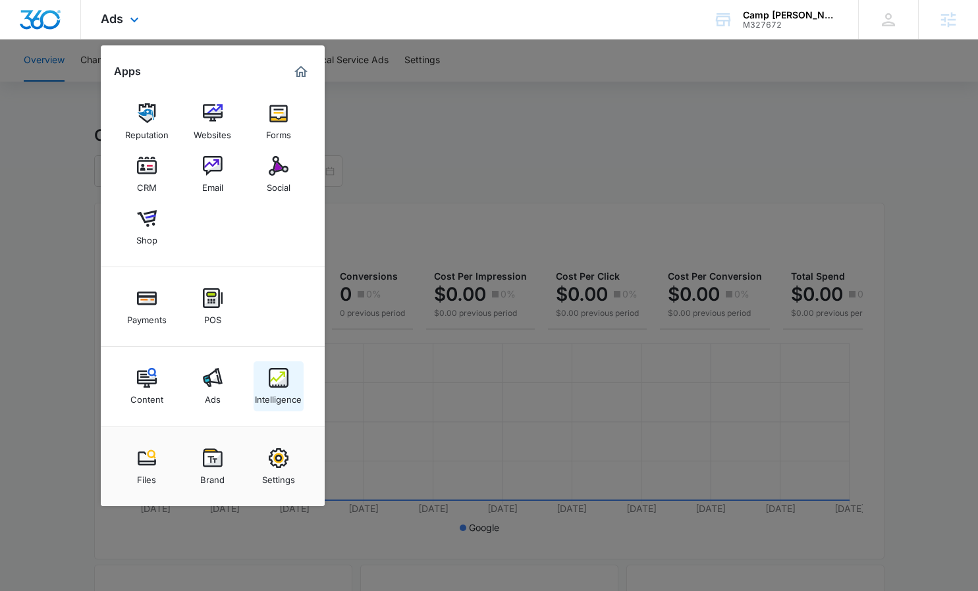
click at [286, 395] on div "Intelligence" at bounding box center [278, 396] width 47 height 17
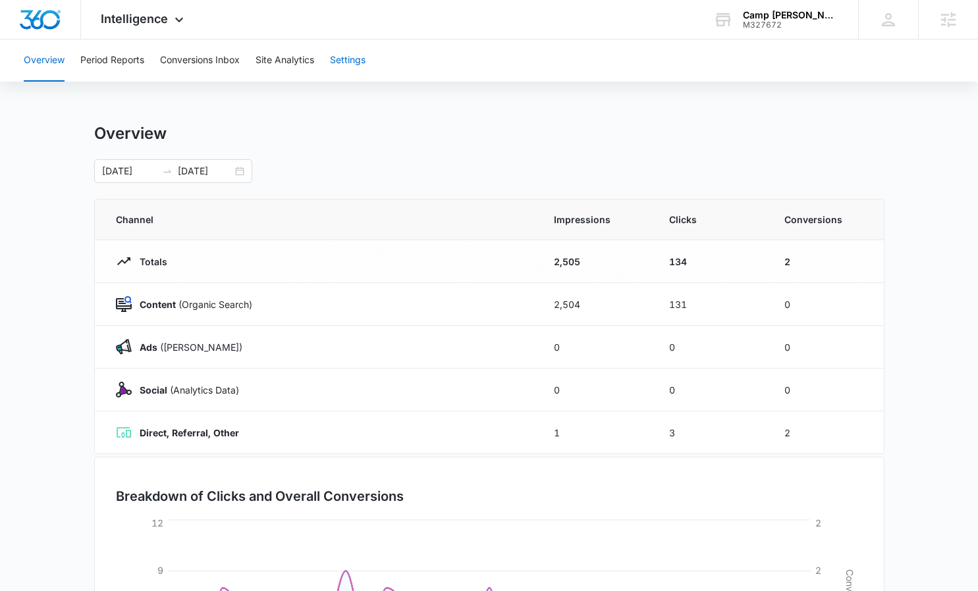
click at [360, 59] on button "Settings" at bounding box center [348, 61] width 36 height 42
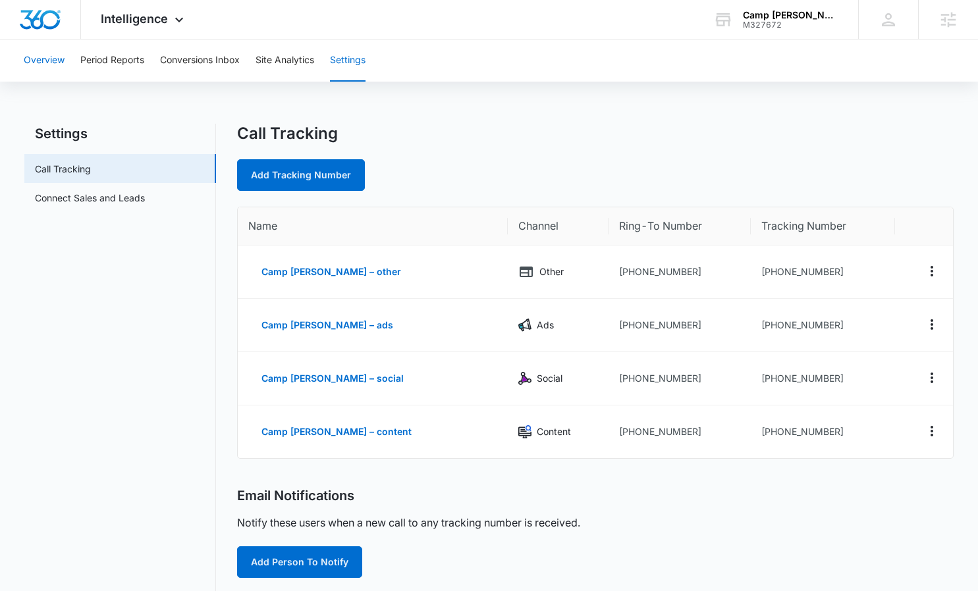
click at [43, 61] on button "Overview" at bounding box center [44, 61] width 41 height 42
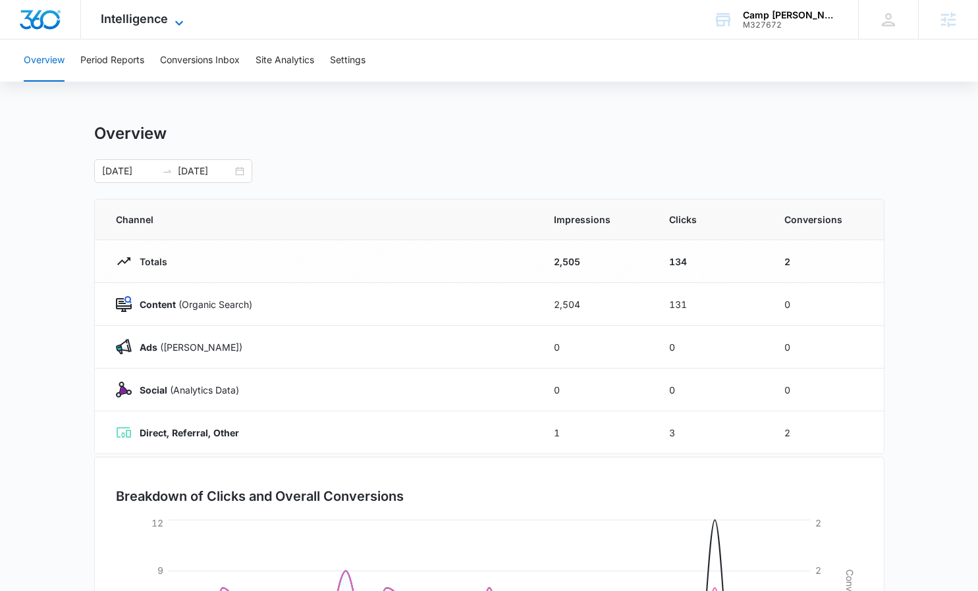
click at [164, 21] on span "Intelligence" at bounding box center [134, 19] width 67 height 14
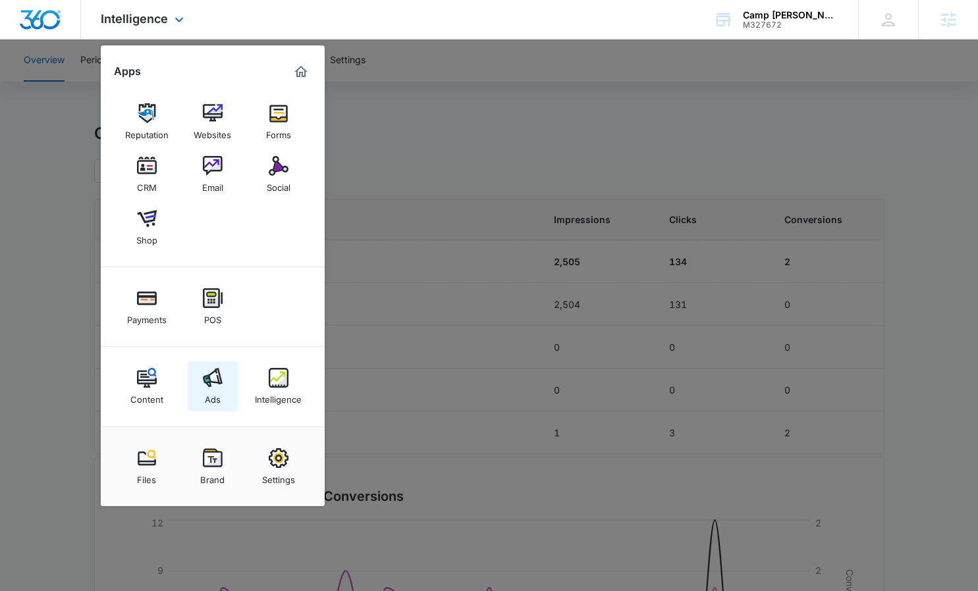
click at [210, 395] on div "Ads" at bounding box center [213, 396] width 16 height 17
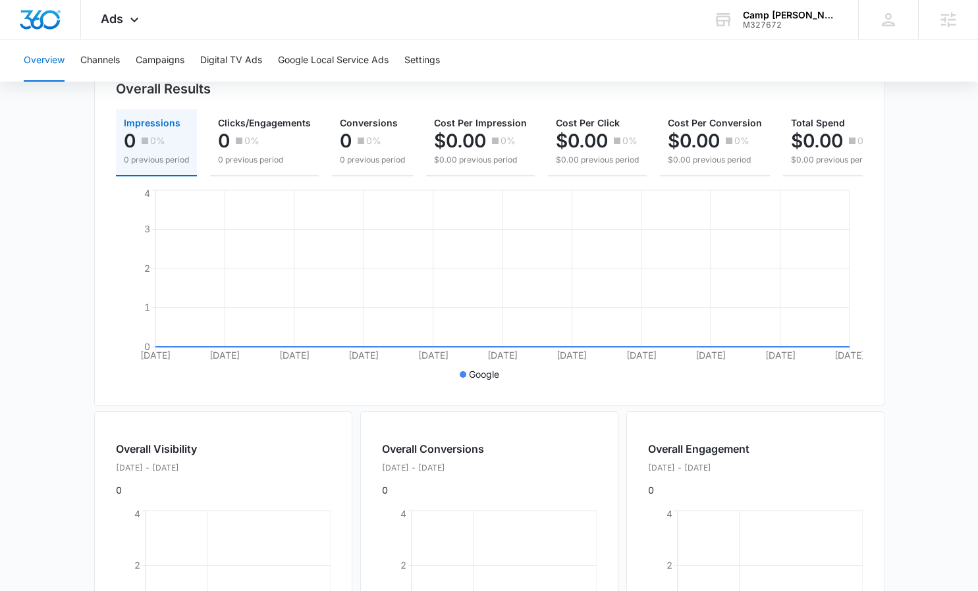
scroll to position [153, 0]
click at [126, 22] on icon at bounding box center [134, 23] width 16 height 16
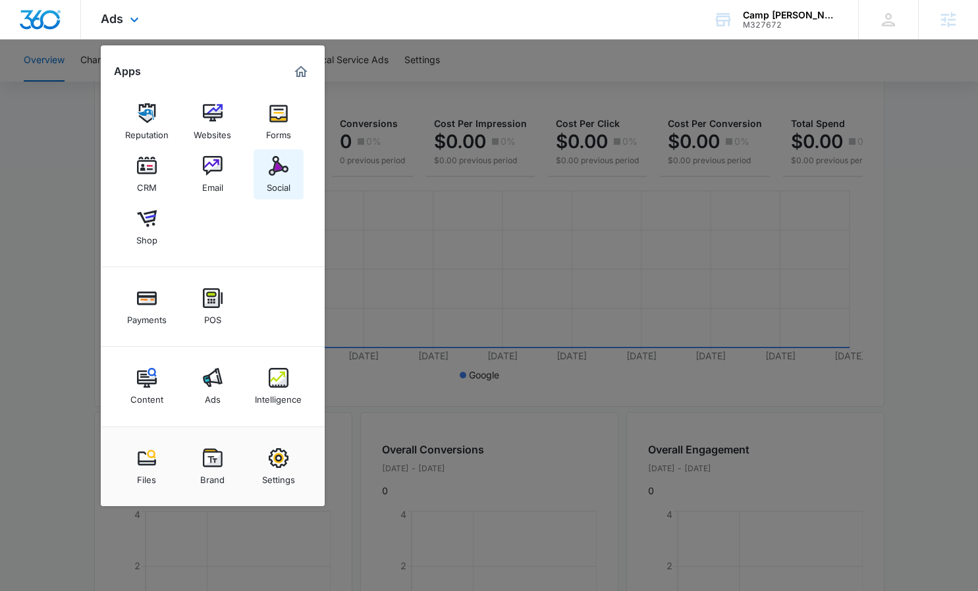
click at [277, 192] on div "Social" at bounding box center [279, 184] width 24 height 17
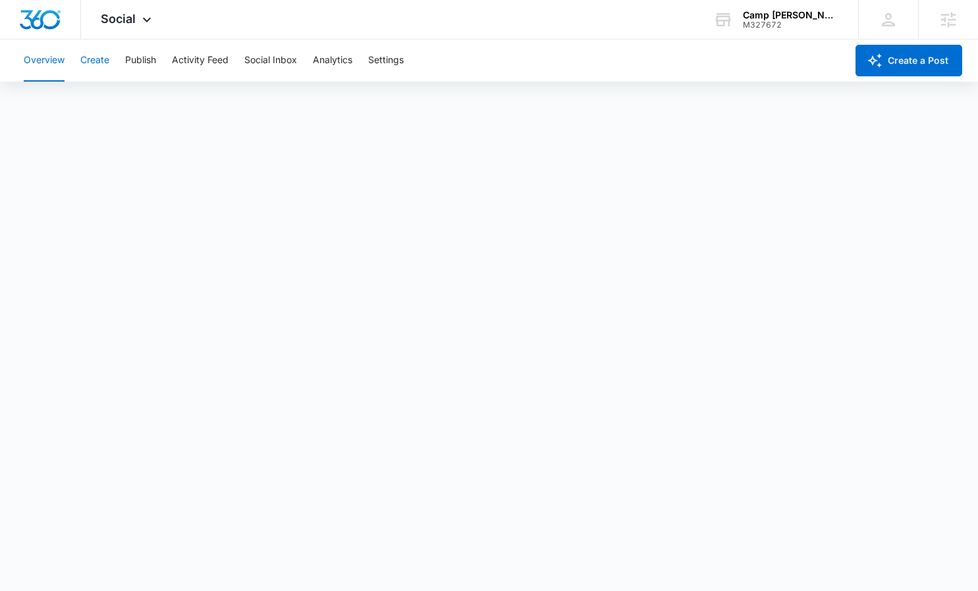
click at [101, 59] on button "Create" at bounding box center [94, 61] width 29 height 42
